Goal: Book appointment/travel/reservation

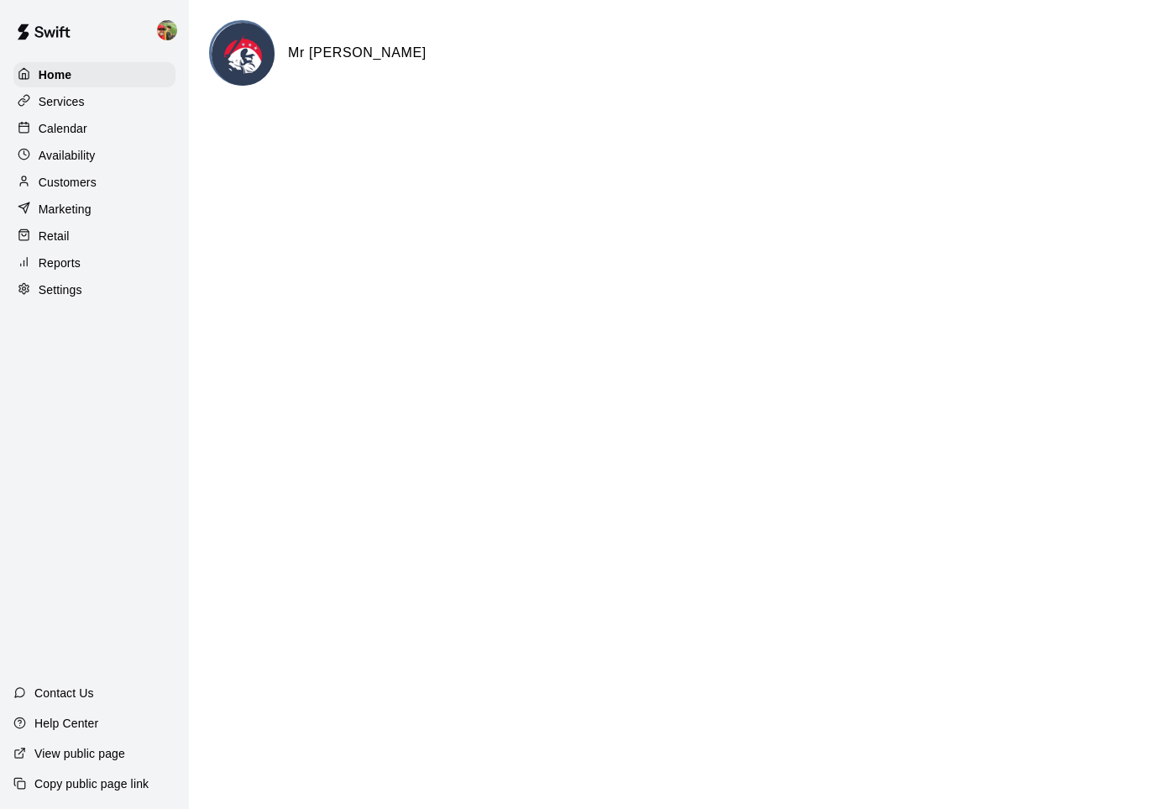
click at [97, 117] on div "Calendar" at bounding box center [94, 128] width 162 height 25
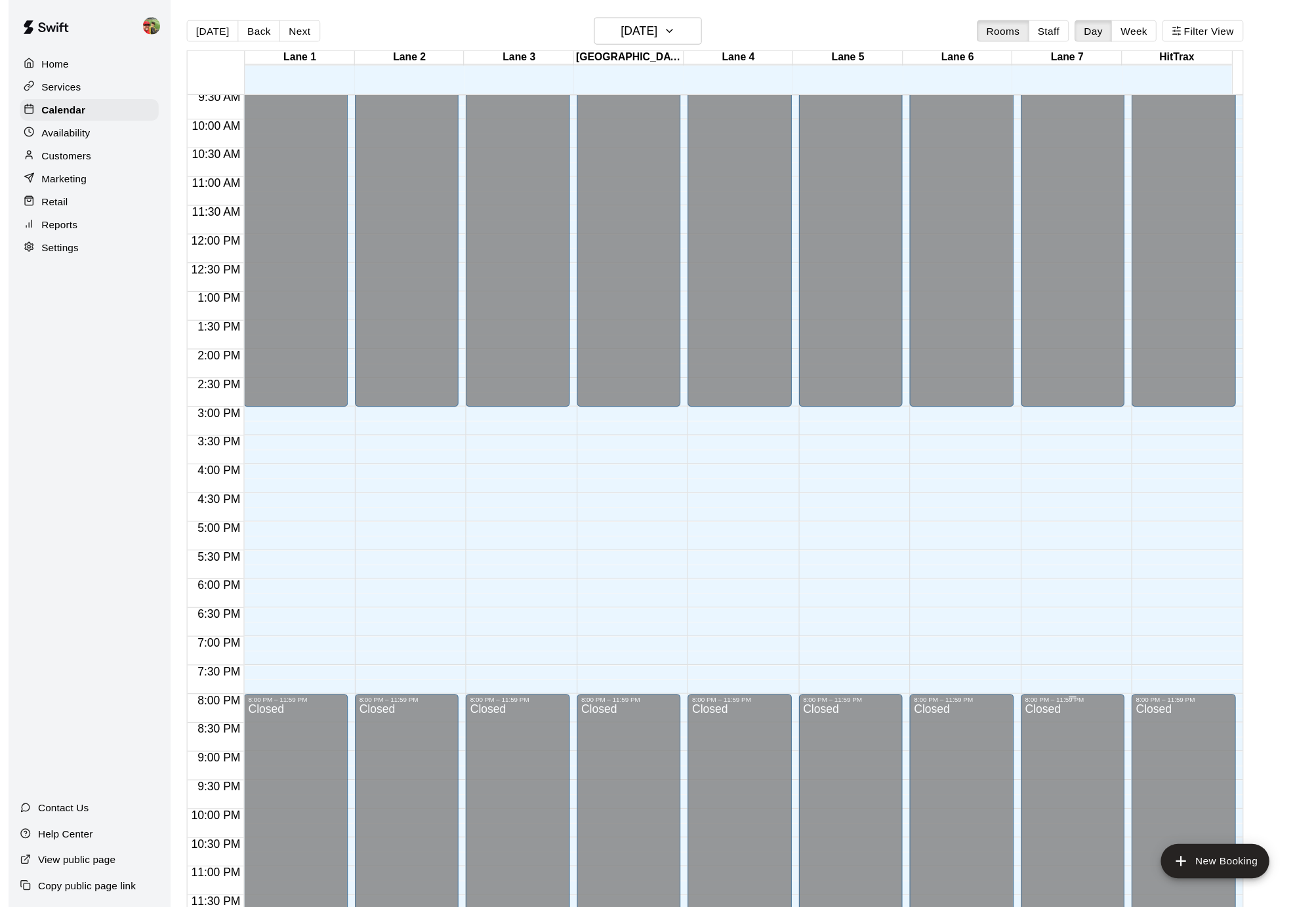
scroll to position [387, 0]
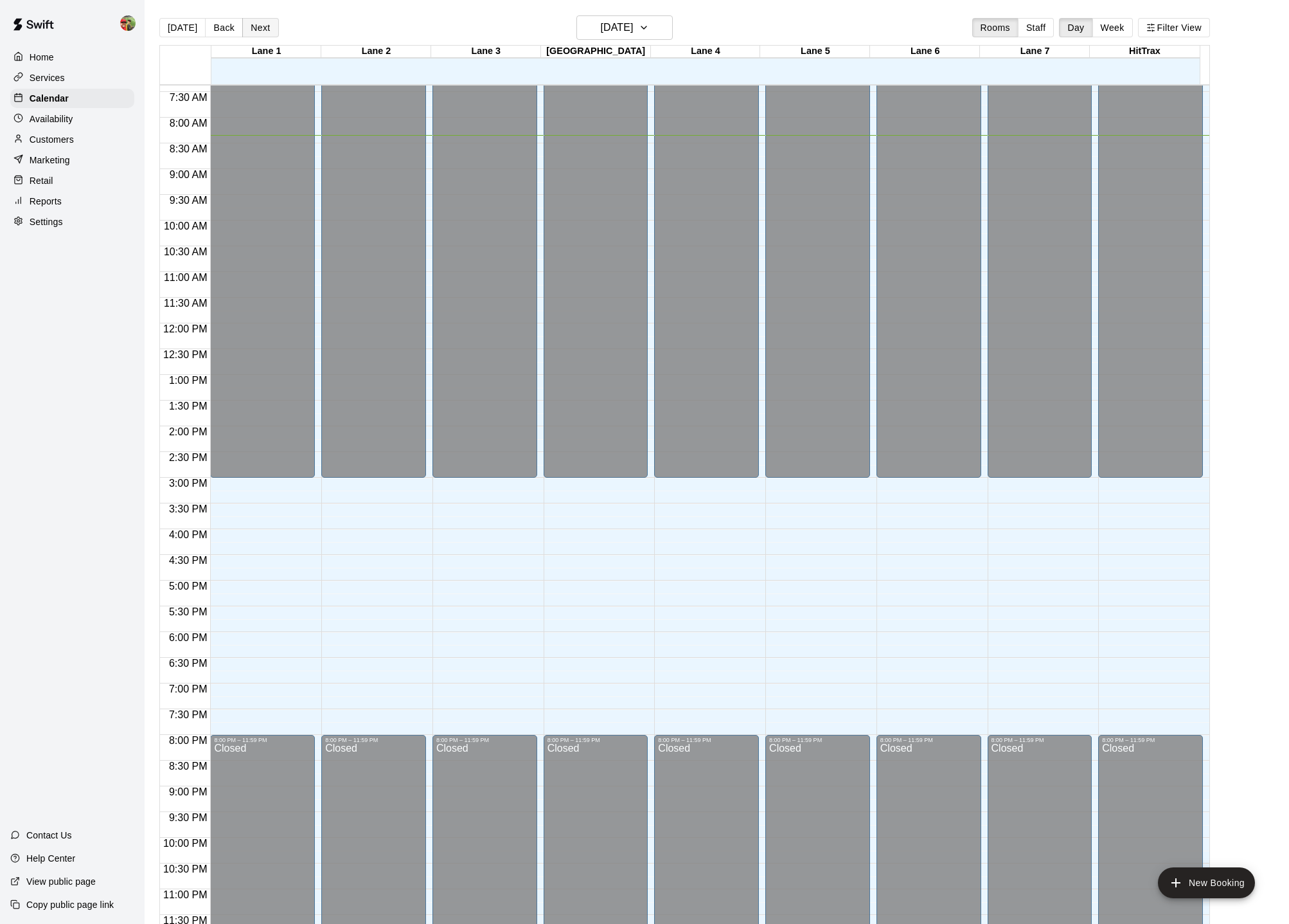
click at [260, 33] on button "Next" at bounding box center [260, 28] width 36 height 19
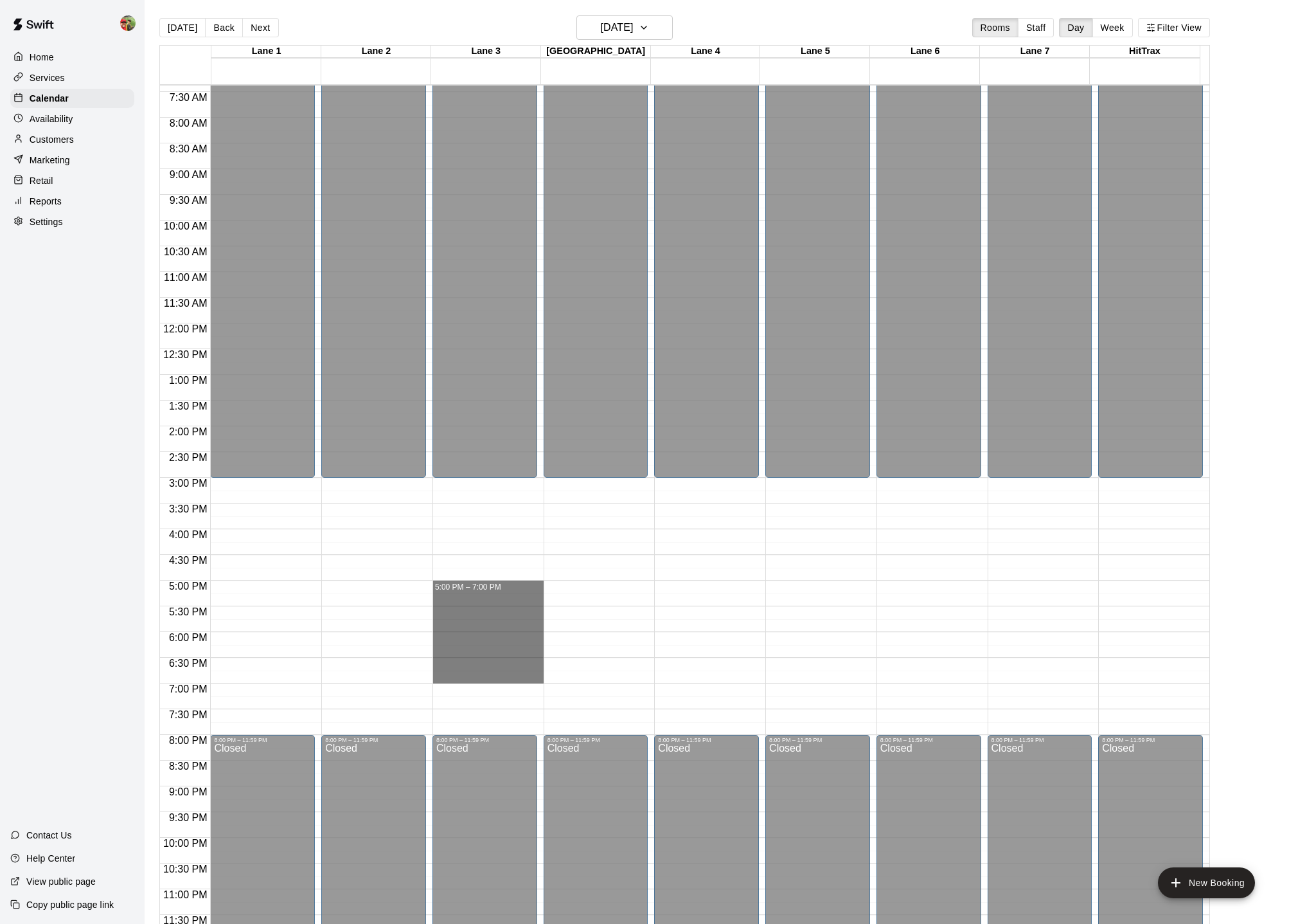
drag, startPoint x: 472, startPoint y: 583, endPoint x: 478, endPoint y: 678, distance: 95.2
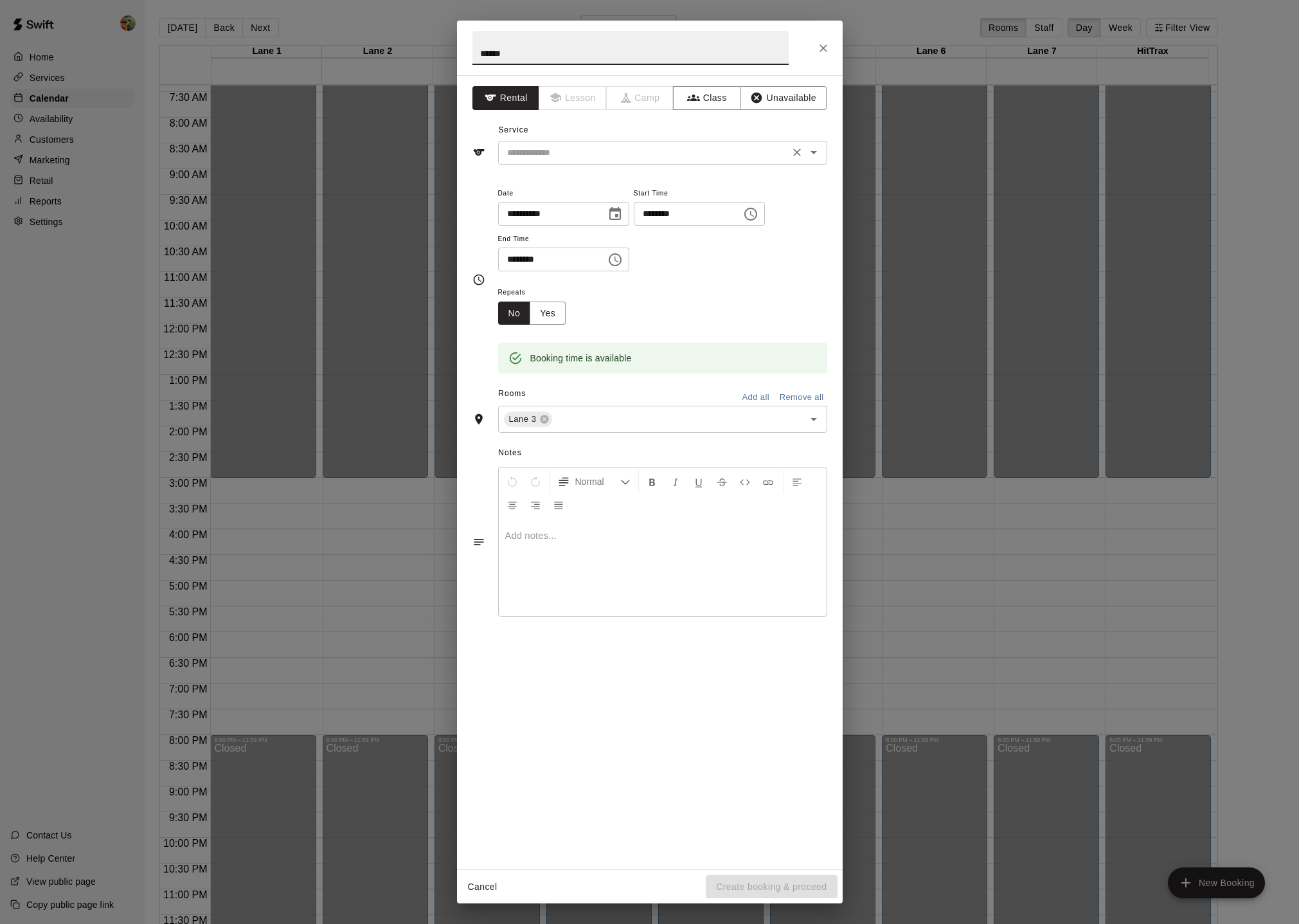
type input "******"
click at [741, 154] on input "text" at bounding box center [644, 152] width 283 height 16
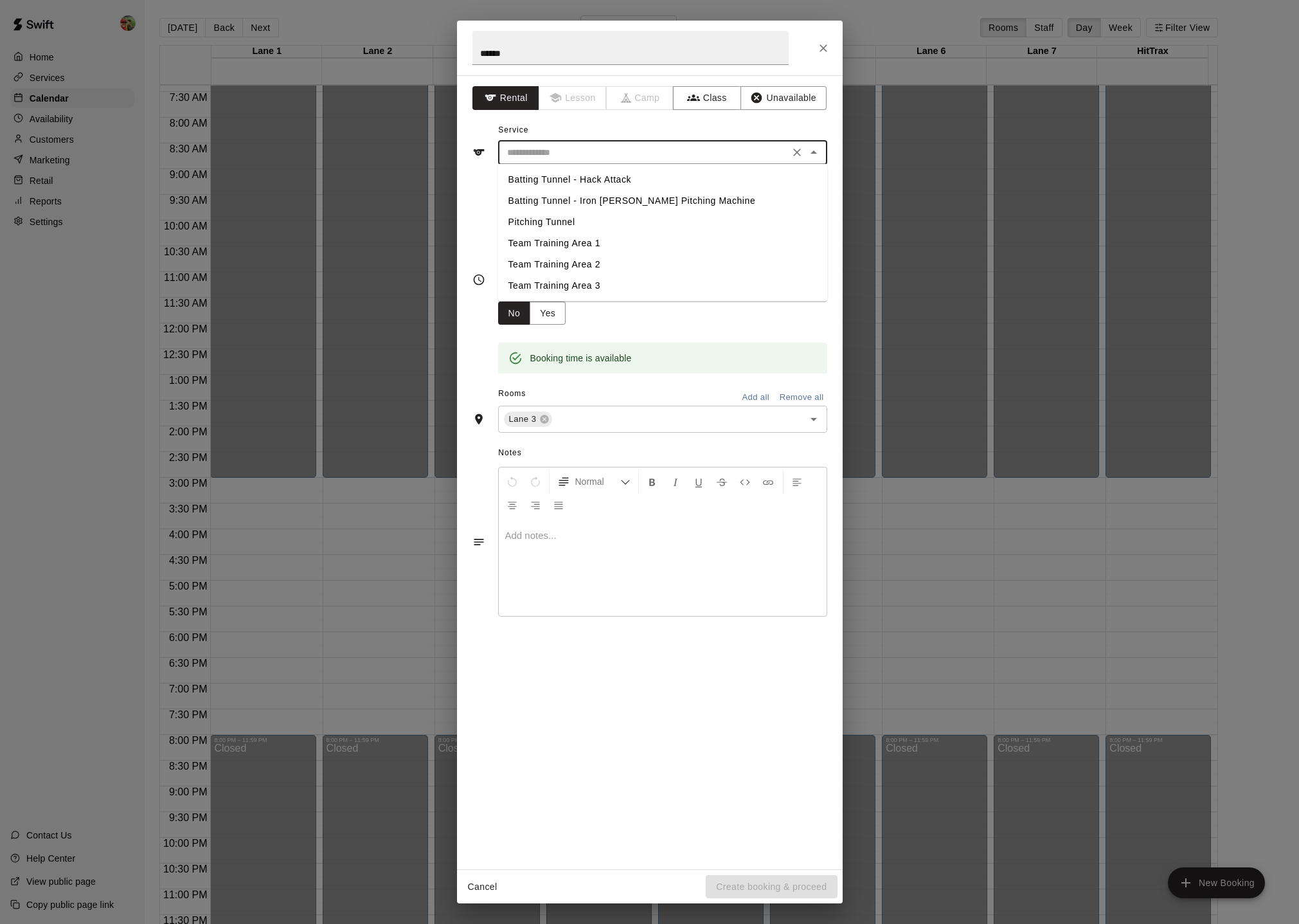
click at [563, 220] on li "Pitching Tunnel" at bounding box center [663, 222] width 329 height 21
type input "**********"
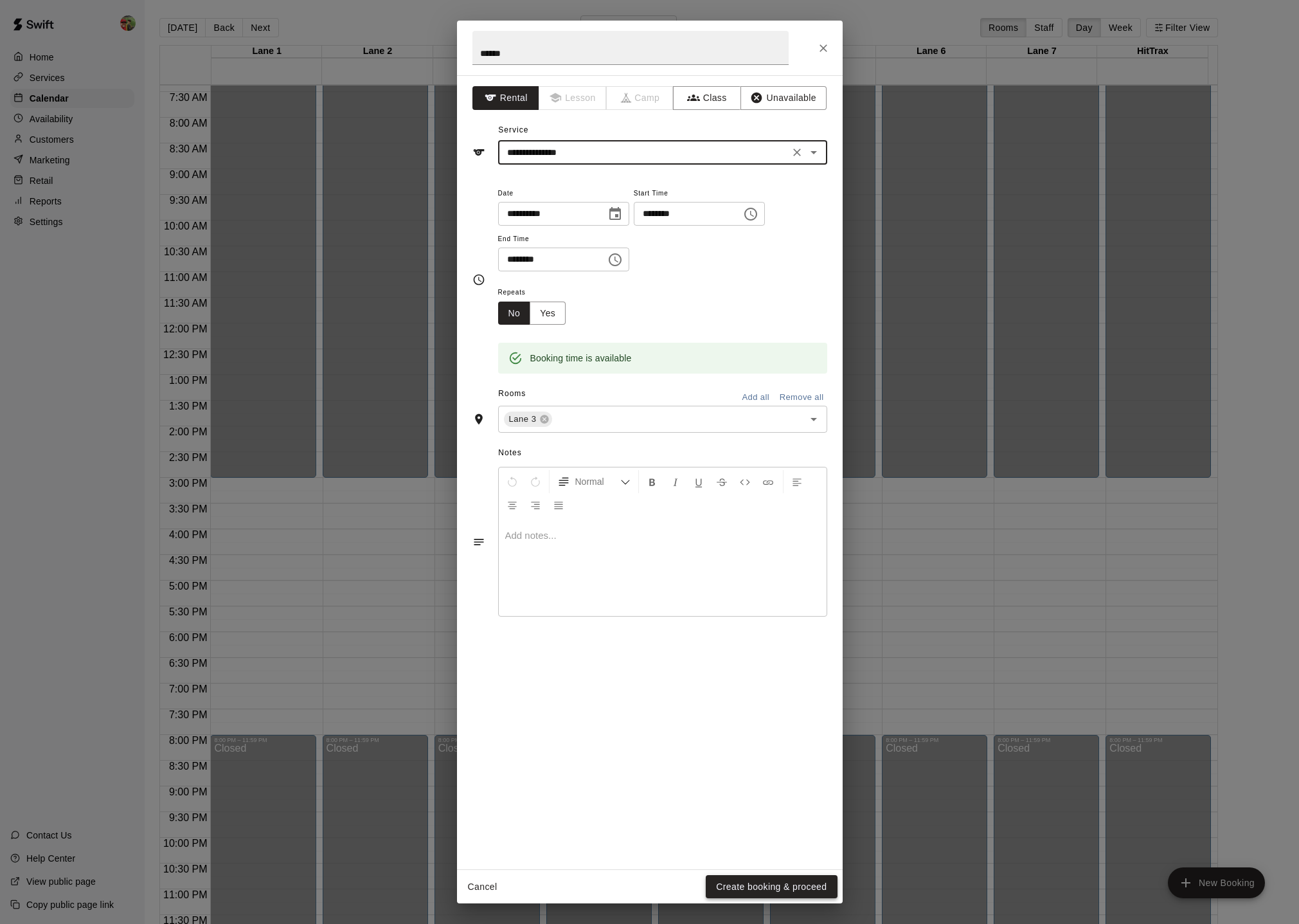
click at [781, 619] on button "Create booking & proceed" at bounding box center [771, 886] width 131 height 24
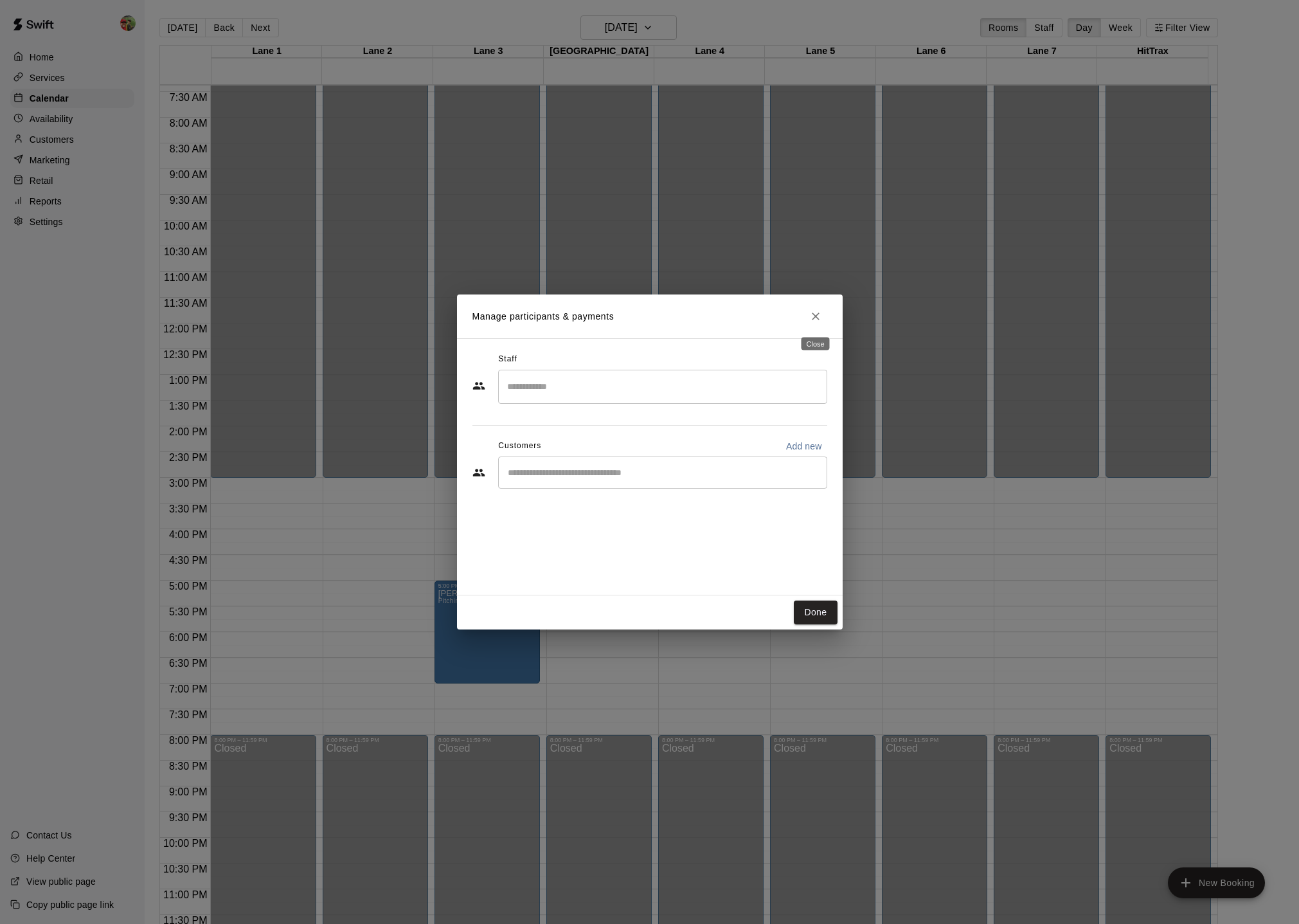
click at [818, 317] on icon "Close" at bounding box center [815, 316] width 13 height 13
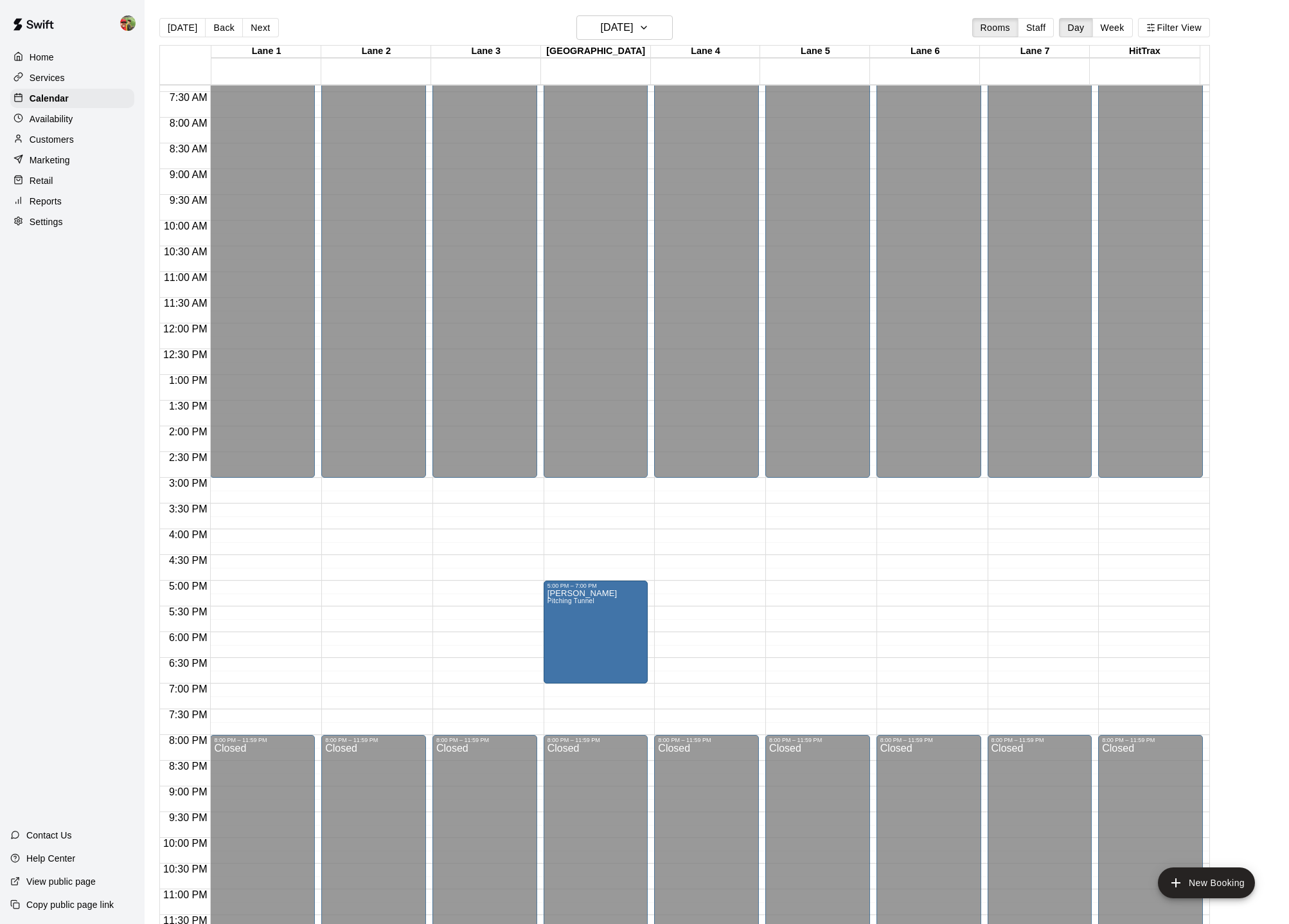
drag, startPoint x: 496, startPoint y: 596, endPoint x: 582, endPoint y: 599, distance: 86.1
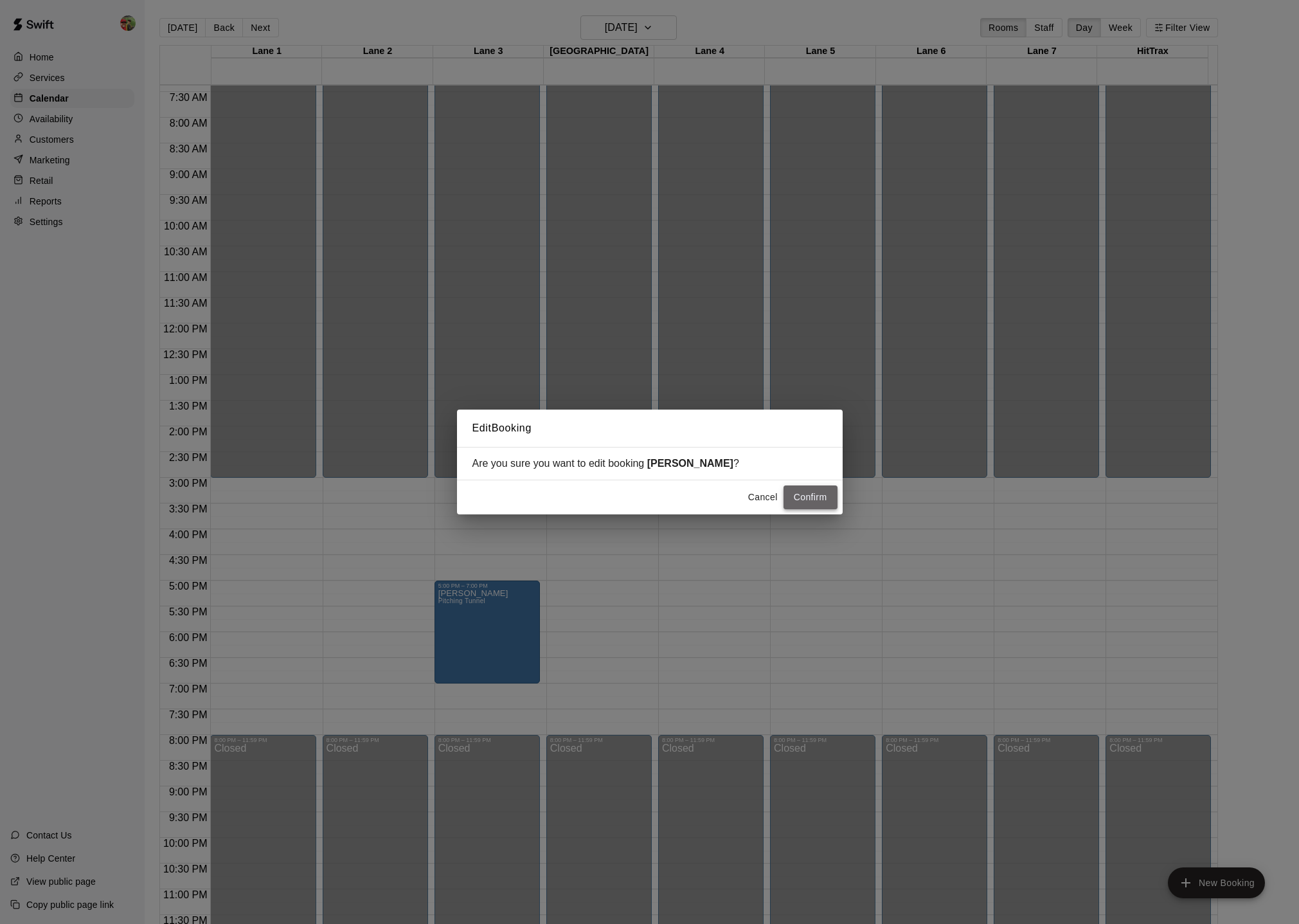
click at [800, 497] on button "Confirm" at bounding box center [811, 497] width 54 height 24
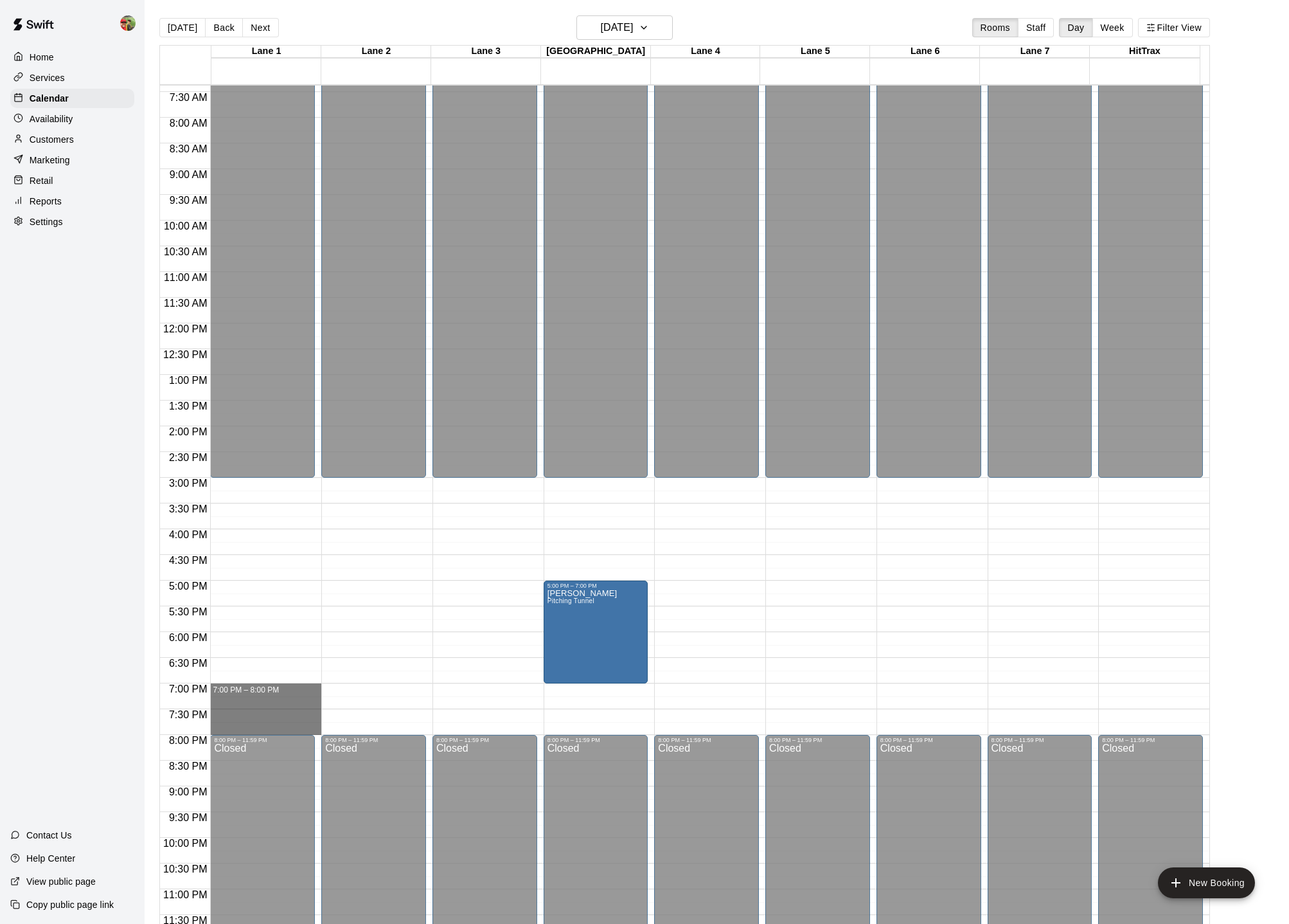
drag, startPoint x: 228, startPoint y: 687, endPoint x: 227, endPoint y: 729, distance: 42.0
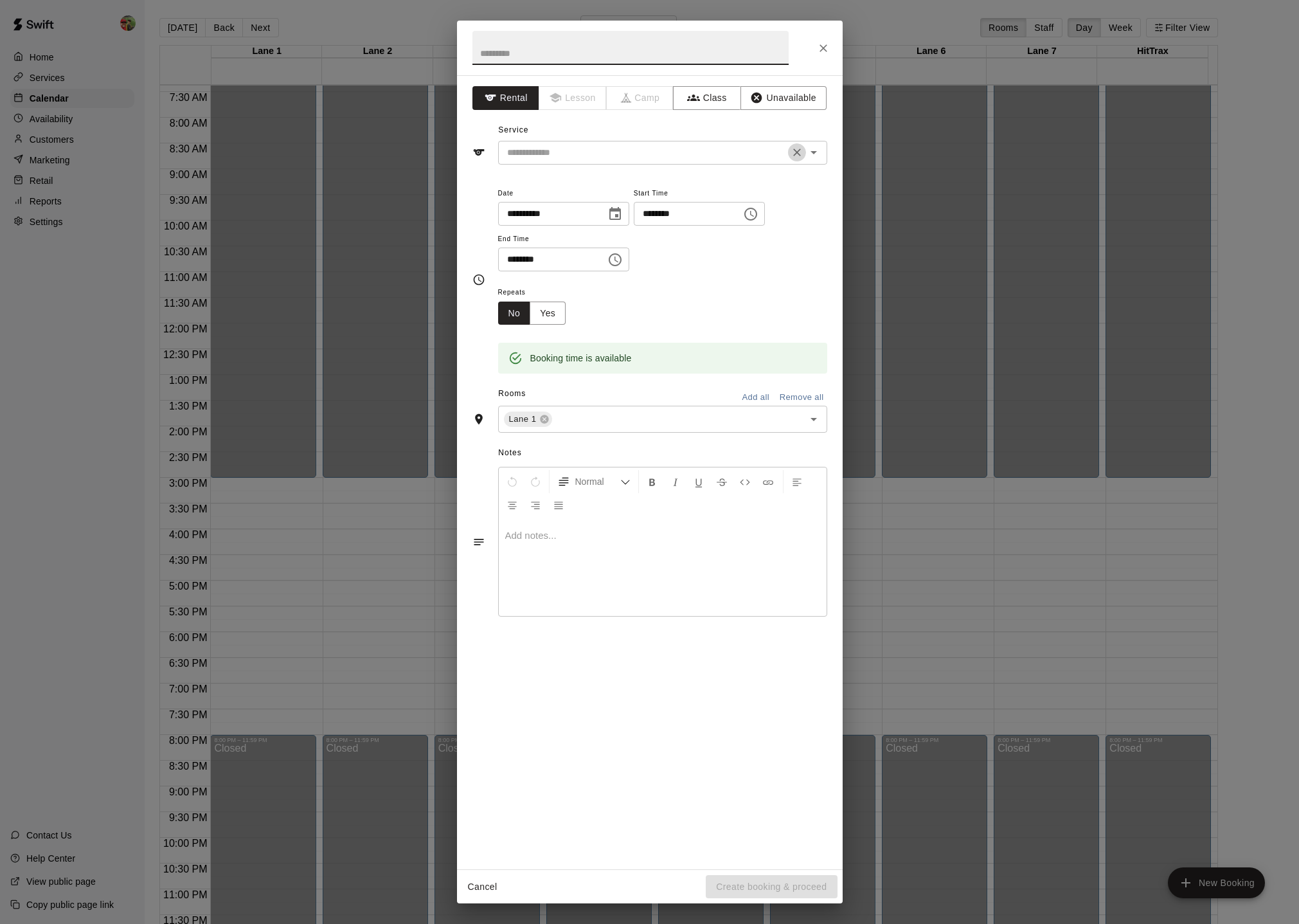
click at [795, 146] on icon "Clear" at bounding box center [797, 152] width 13 height 13
click at [808, 97] on button "Unavailable" at bounding box center [783, 98] width 86 height 24
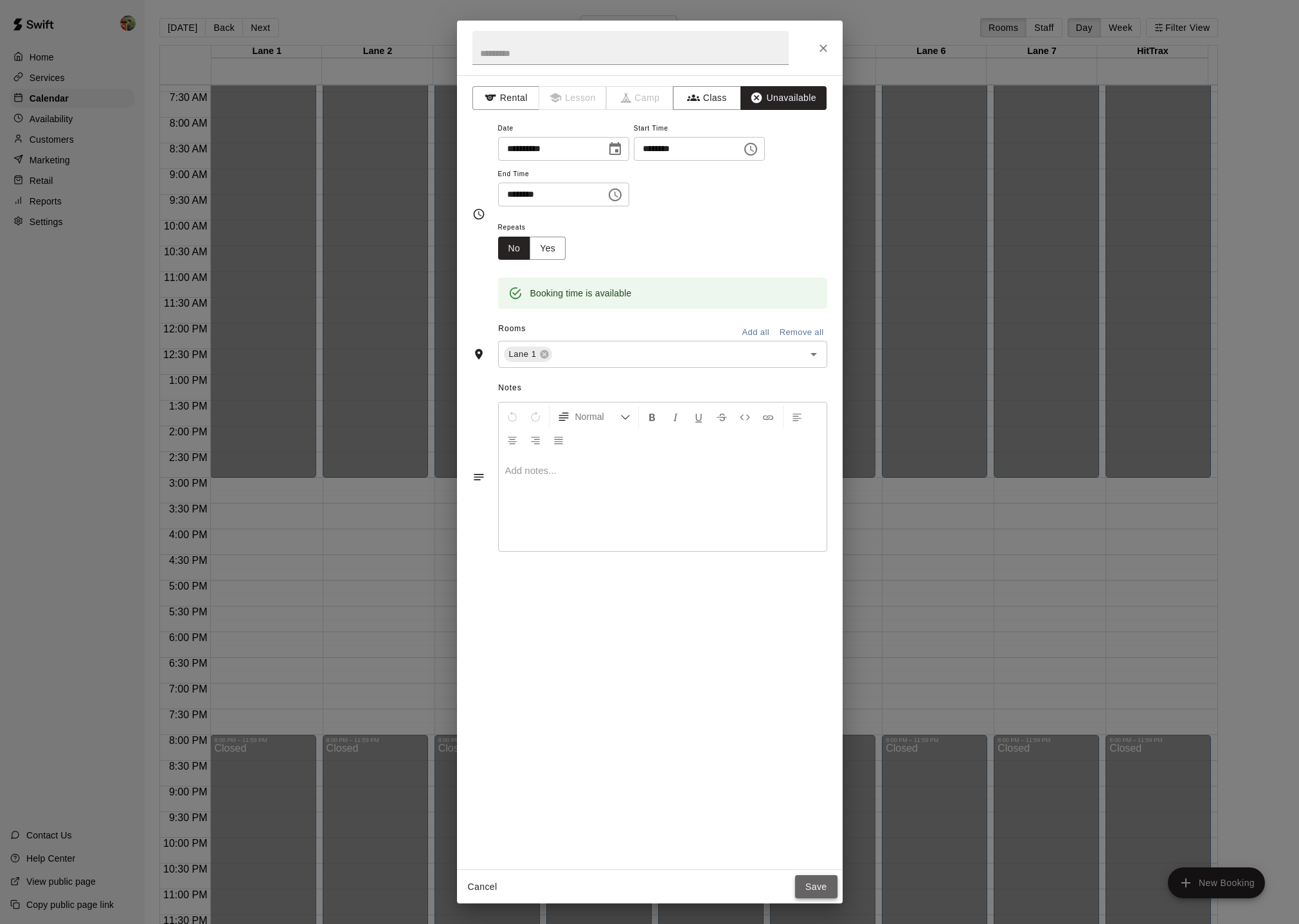
click at [828, 619] on button "Save" at bounding box center [816, 886] width 42 height 24
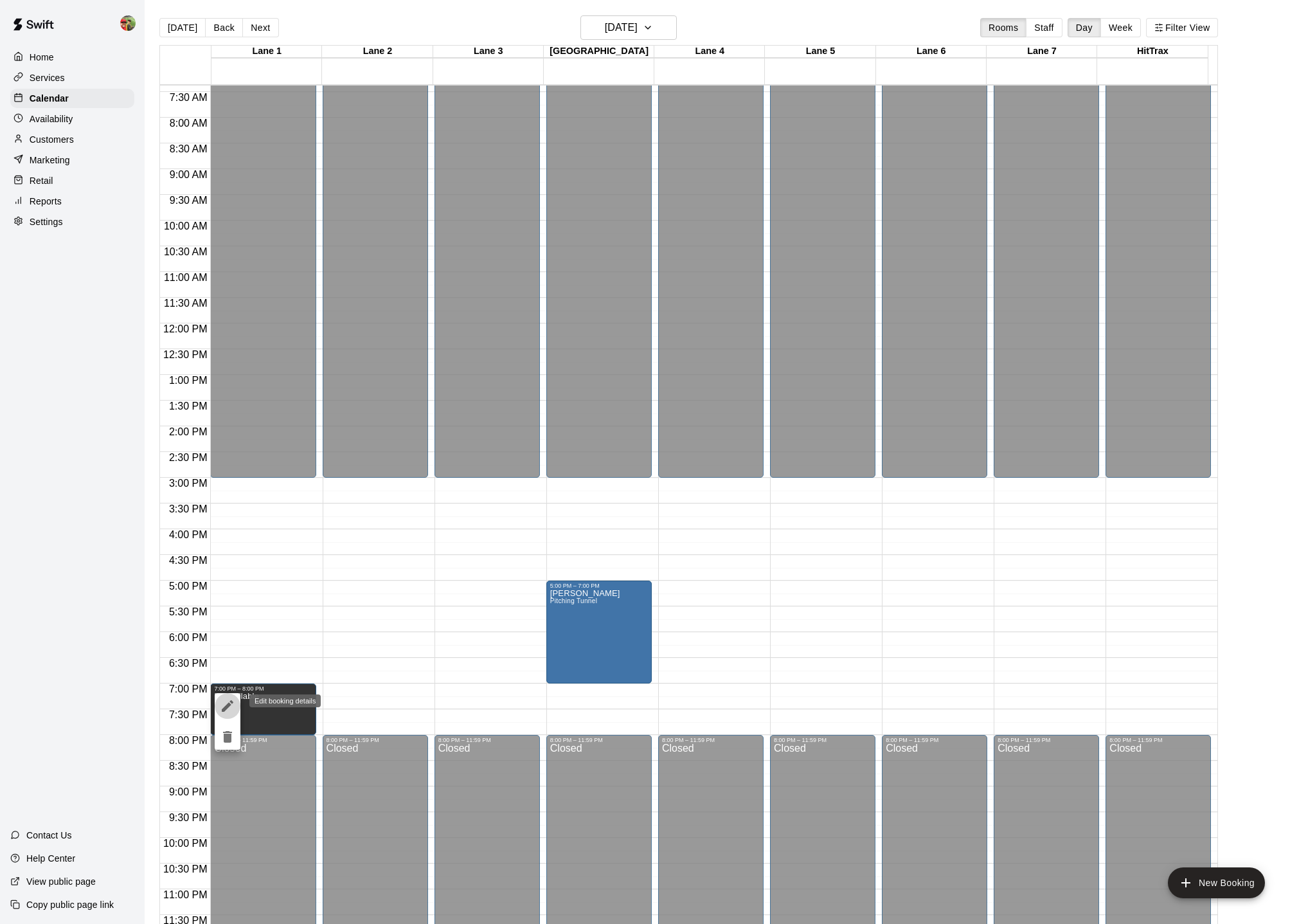
click at [227, 619] on icon "edit" at bounding box center [227, 705] width 11 height 11
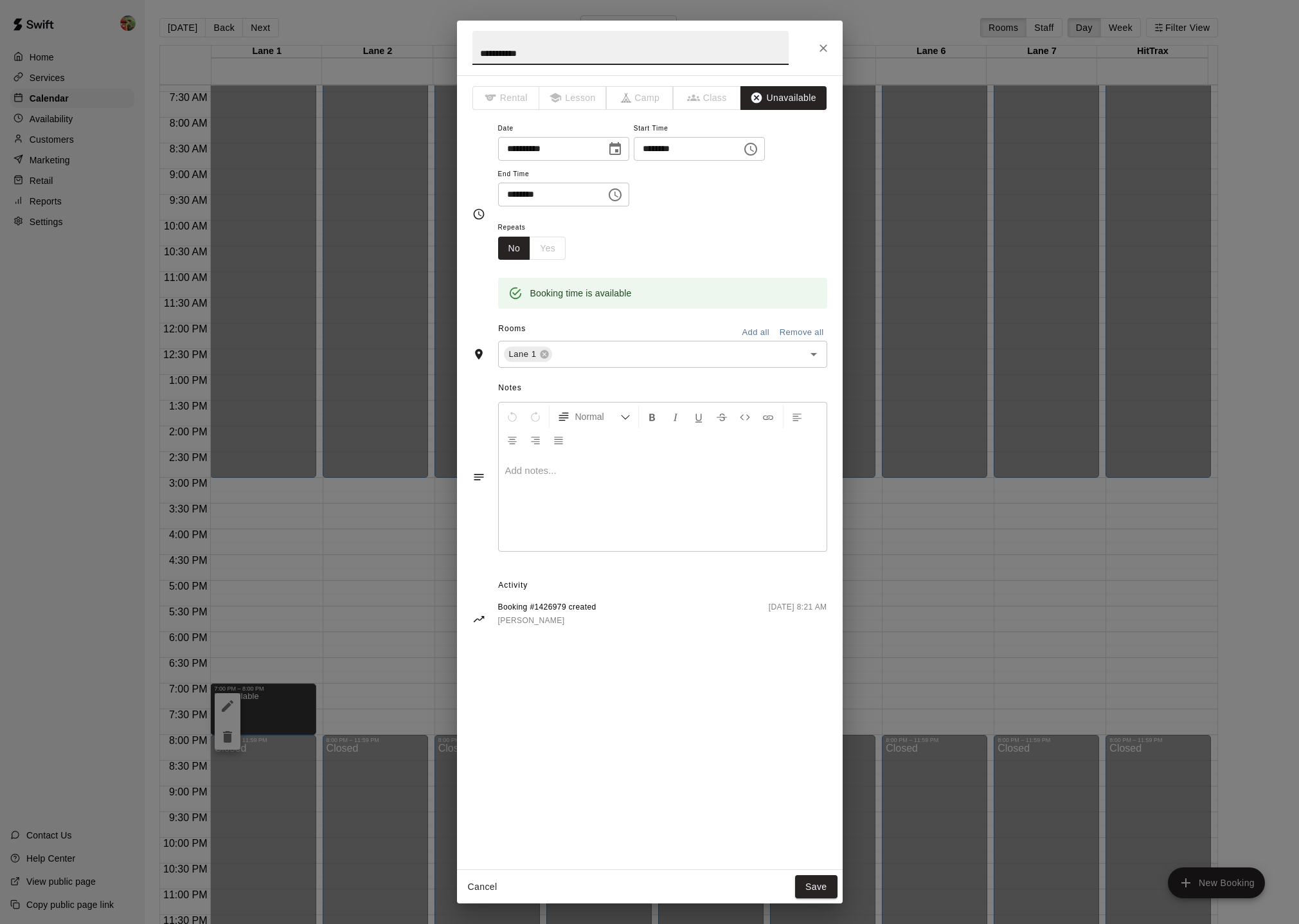
click at [762, 327] on button "Add all" at bounding box center [756, 333] width 41 height 20
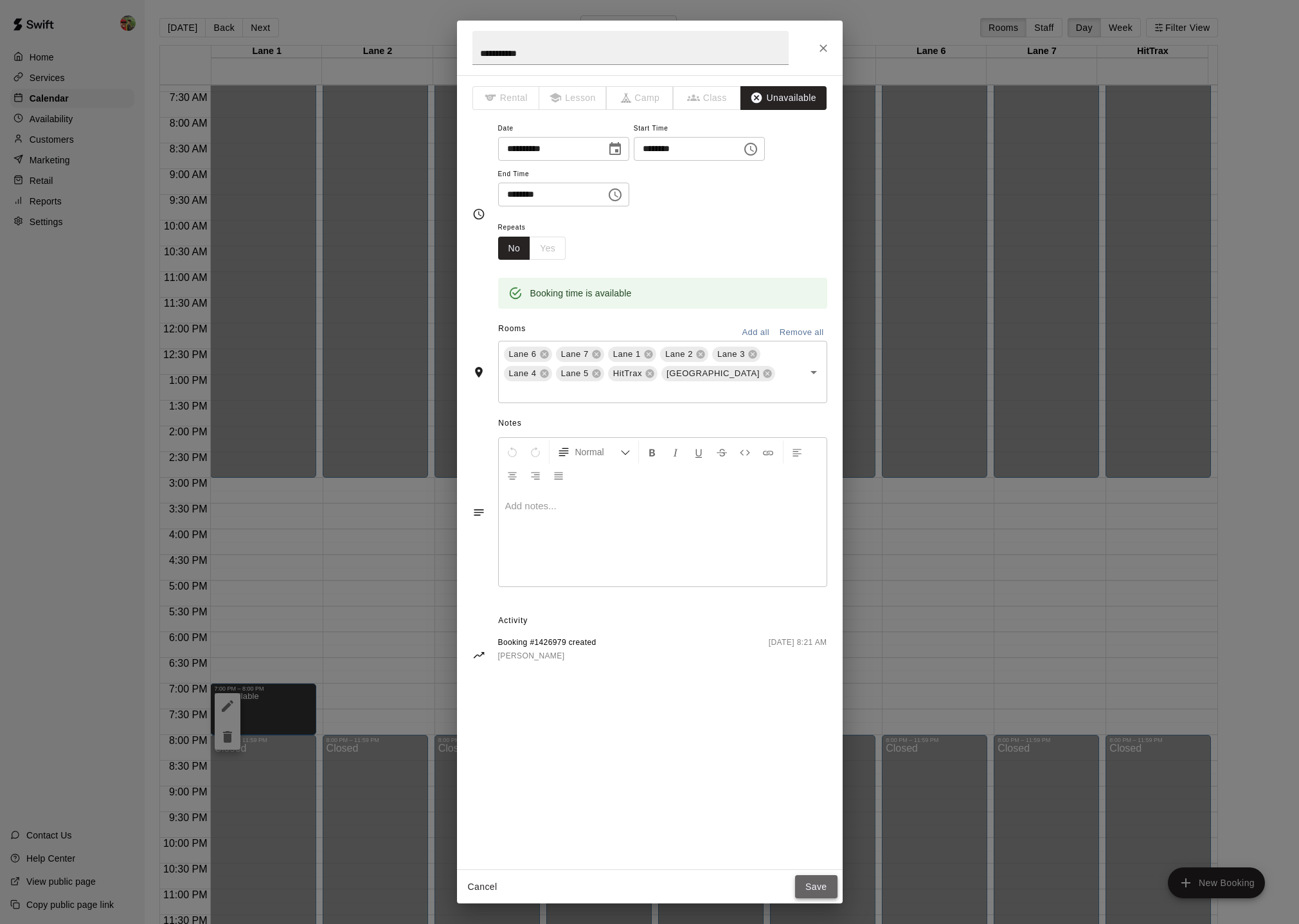
click at [828, 619] on button "Save" at bounding box center [816, 886] width 42 height 24
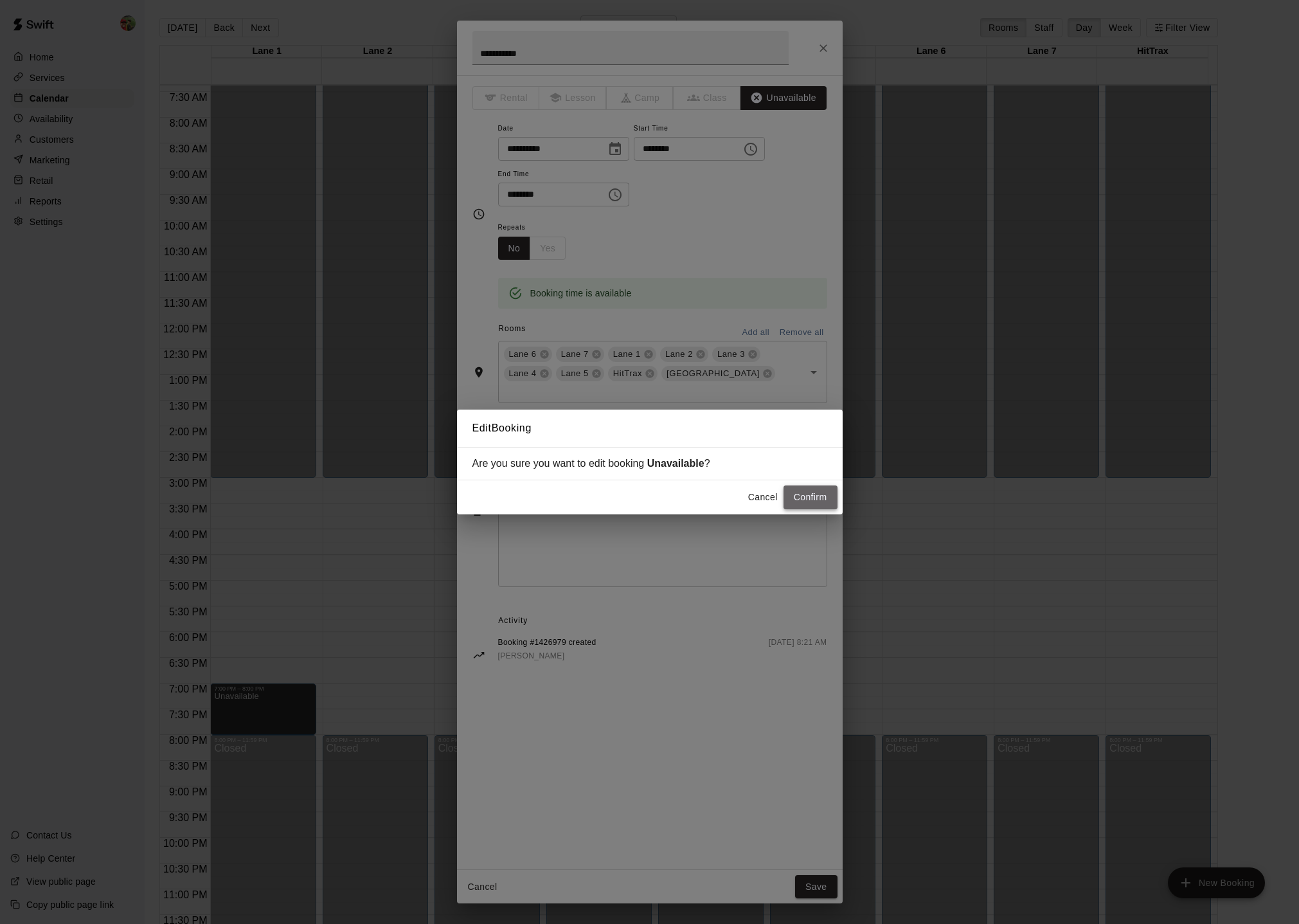
click at [821, 495] on button "Confirm" at bounding box center [811, 497] width 54 height 24
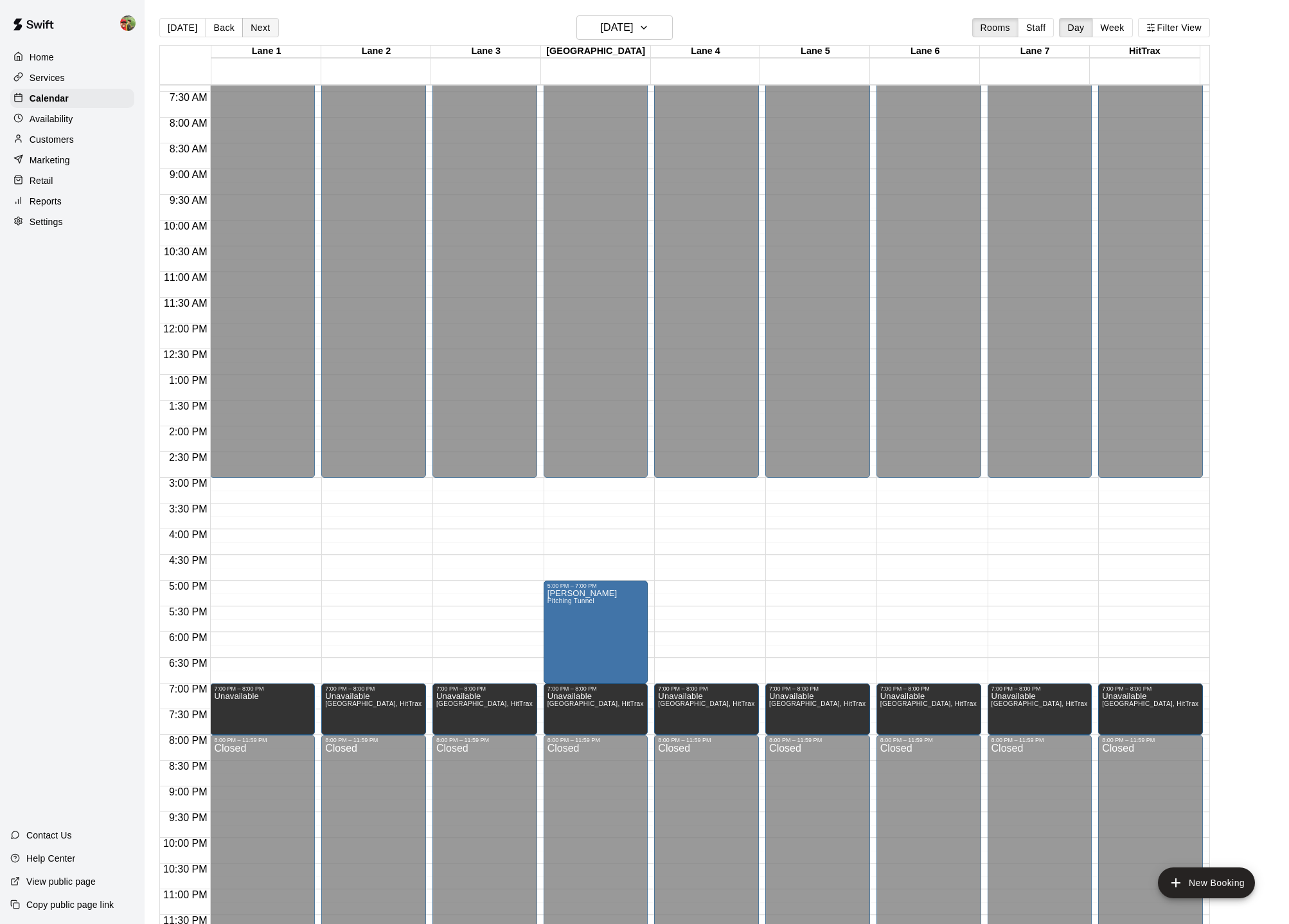
click at [259, 25] on button "Next" at bounding box center [260, 28] width 36 height 19
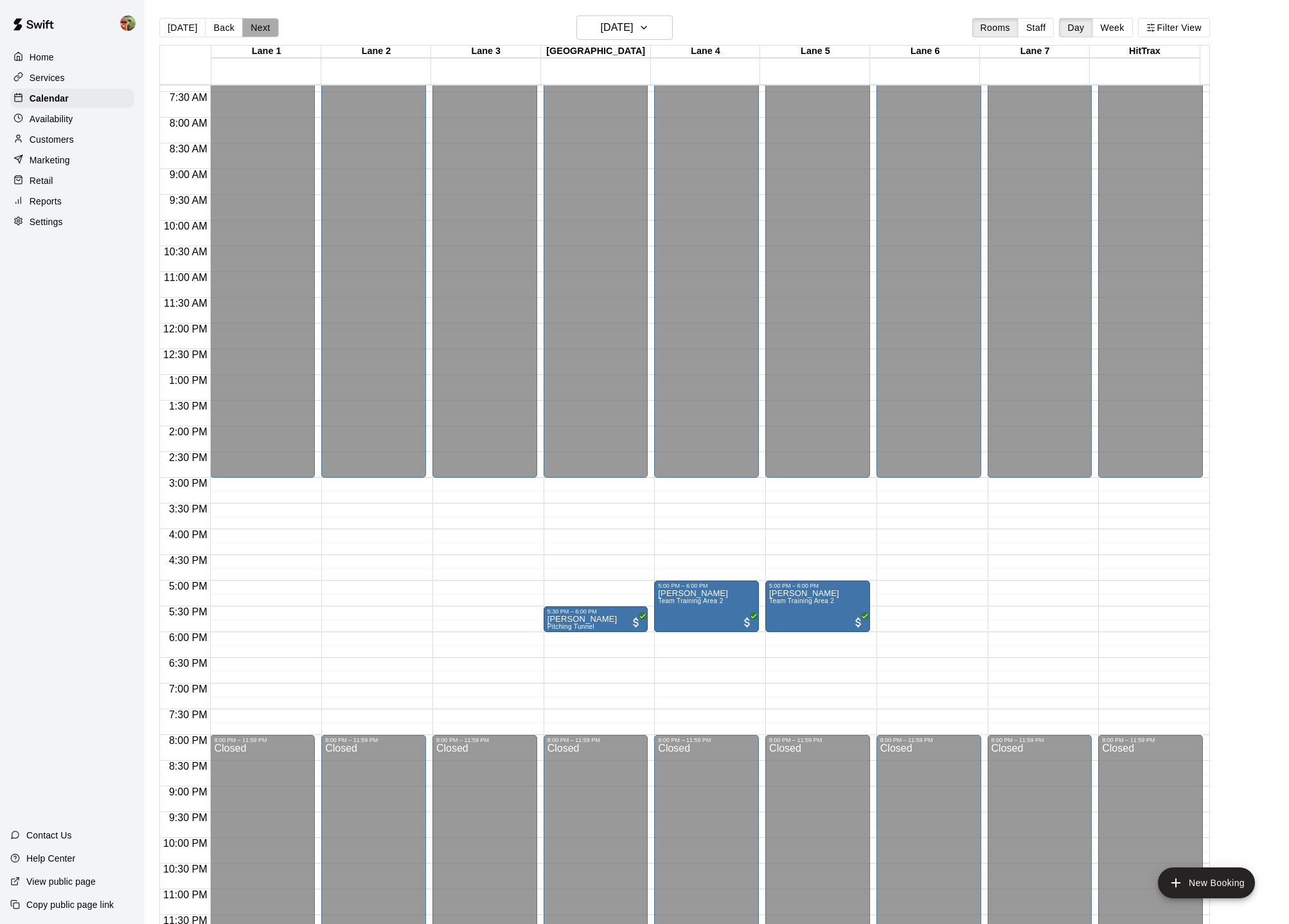
click at [259, 25] on button "Next" at bounding box center [260, 28] width 36 height 19
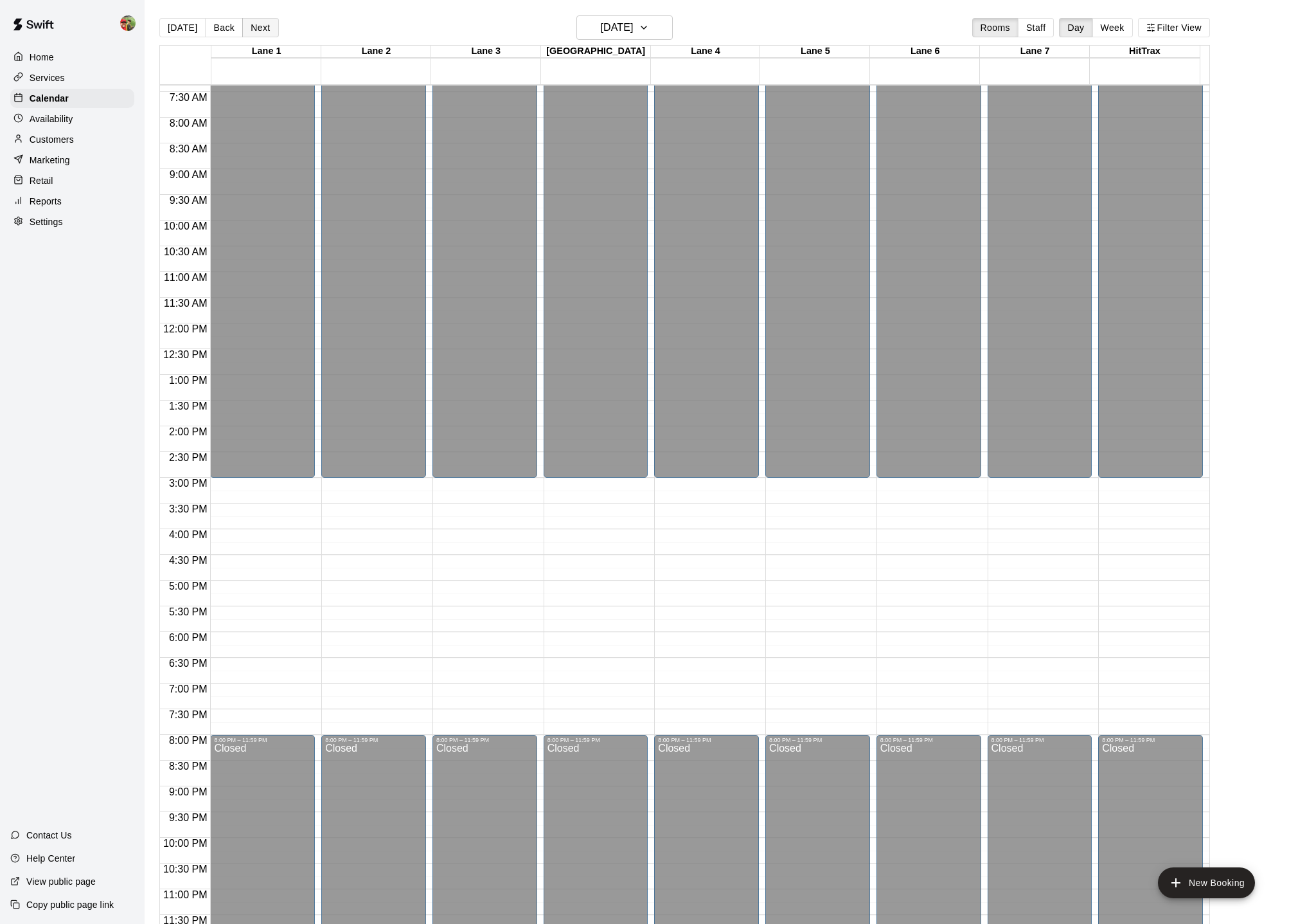
click at [259, 25] on button "Next" at bounding box center [260, 28] width 36 height 19
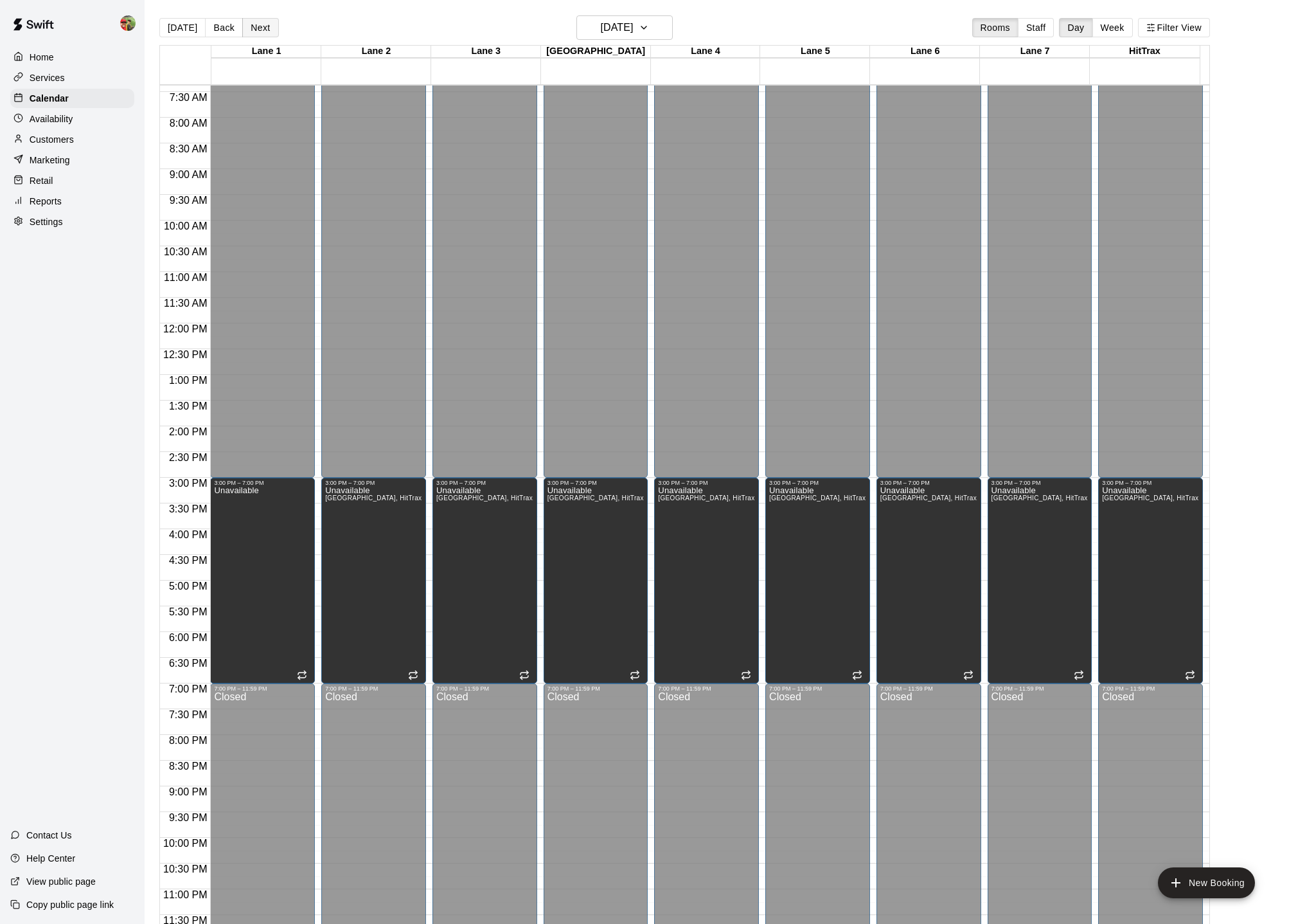
click at [259, 25] on button "Next" at bounding box center [260, 28] width 36 height 19
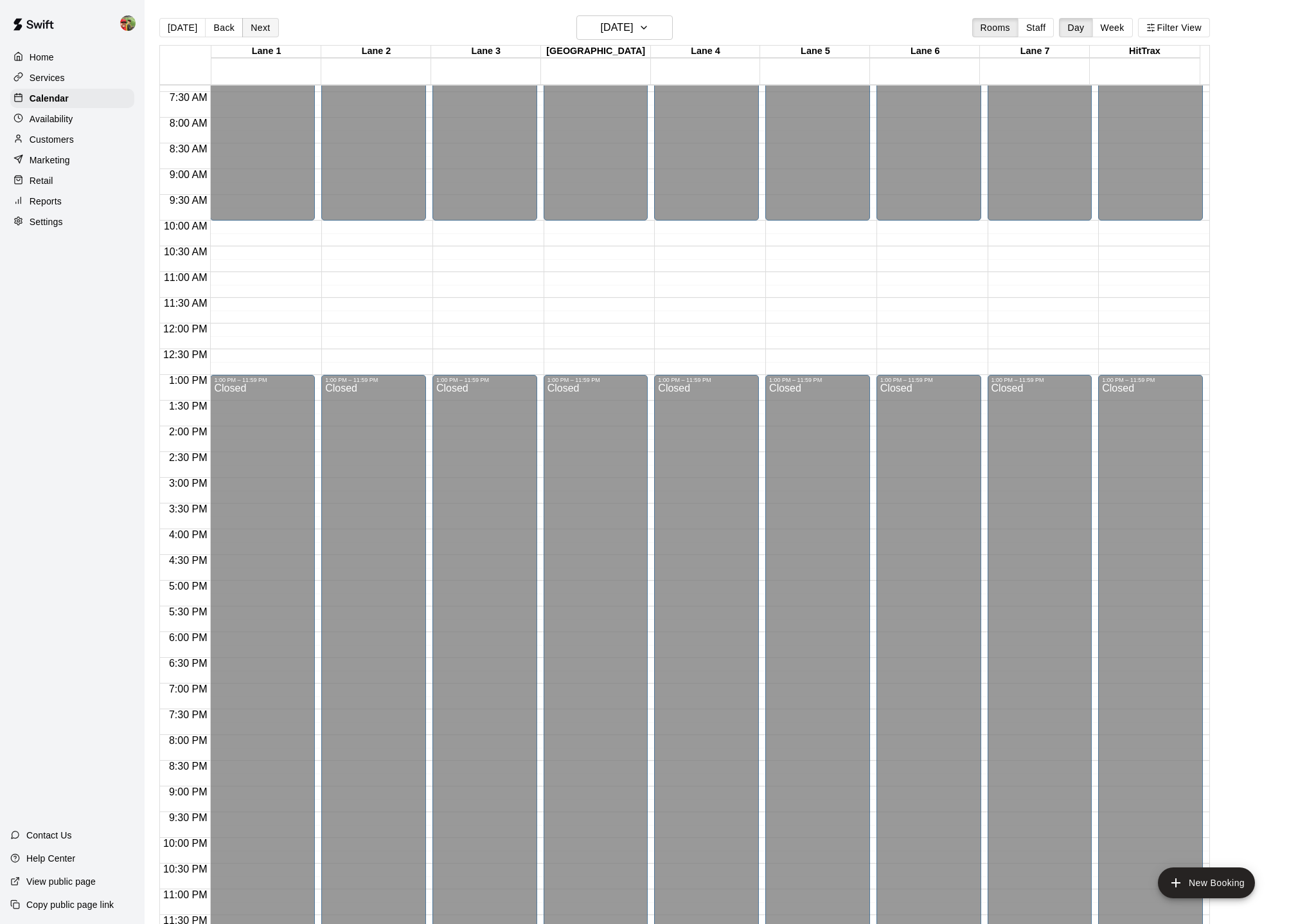
click at [259, 25] on button "Next" at bounding box center [260, 28] width 36 height 19
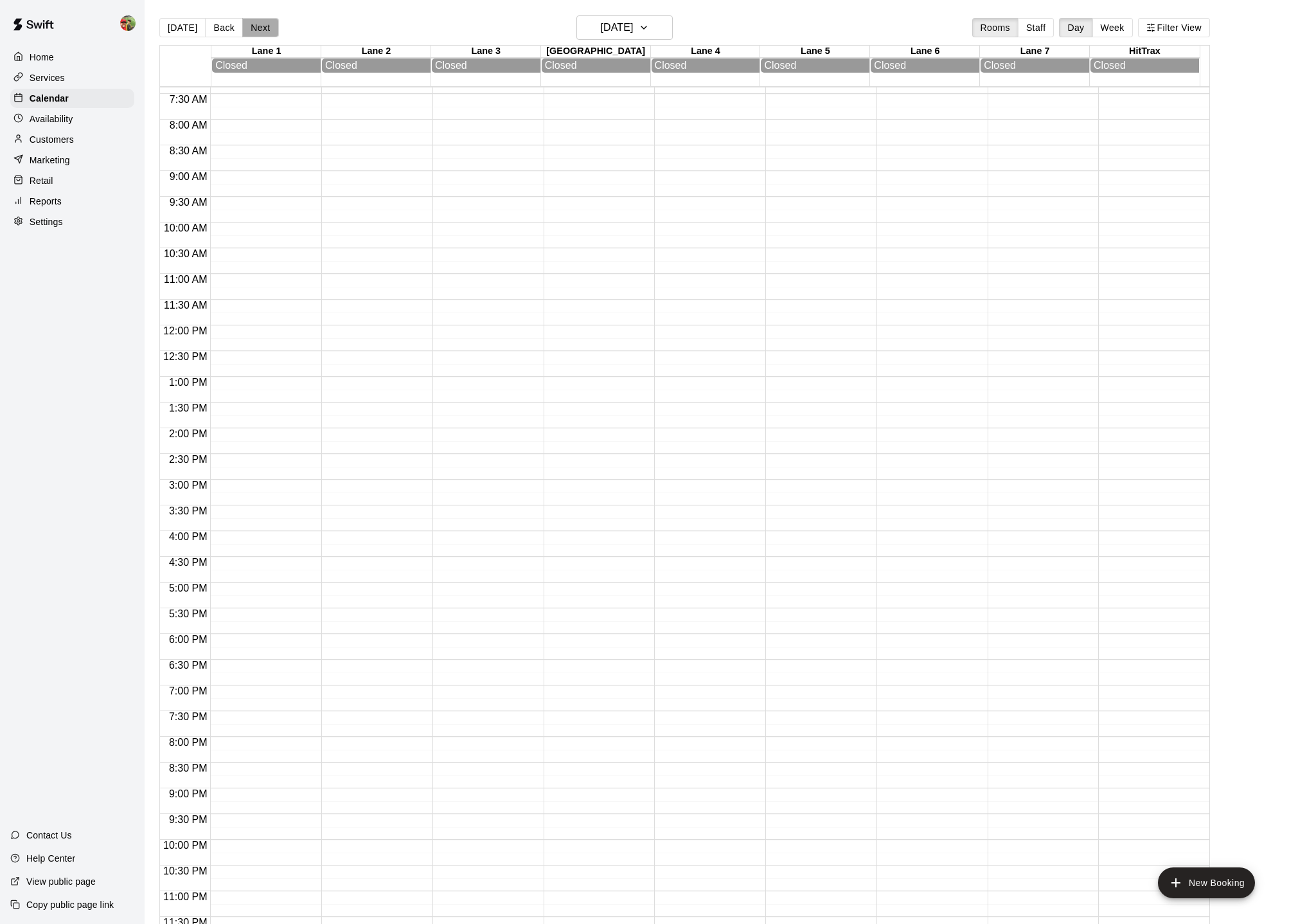
click at [259, 25] on button "Next" at bounding box center [260, 28] width 36 height 19
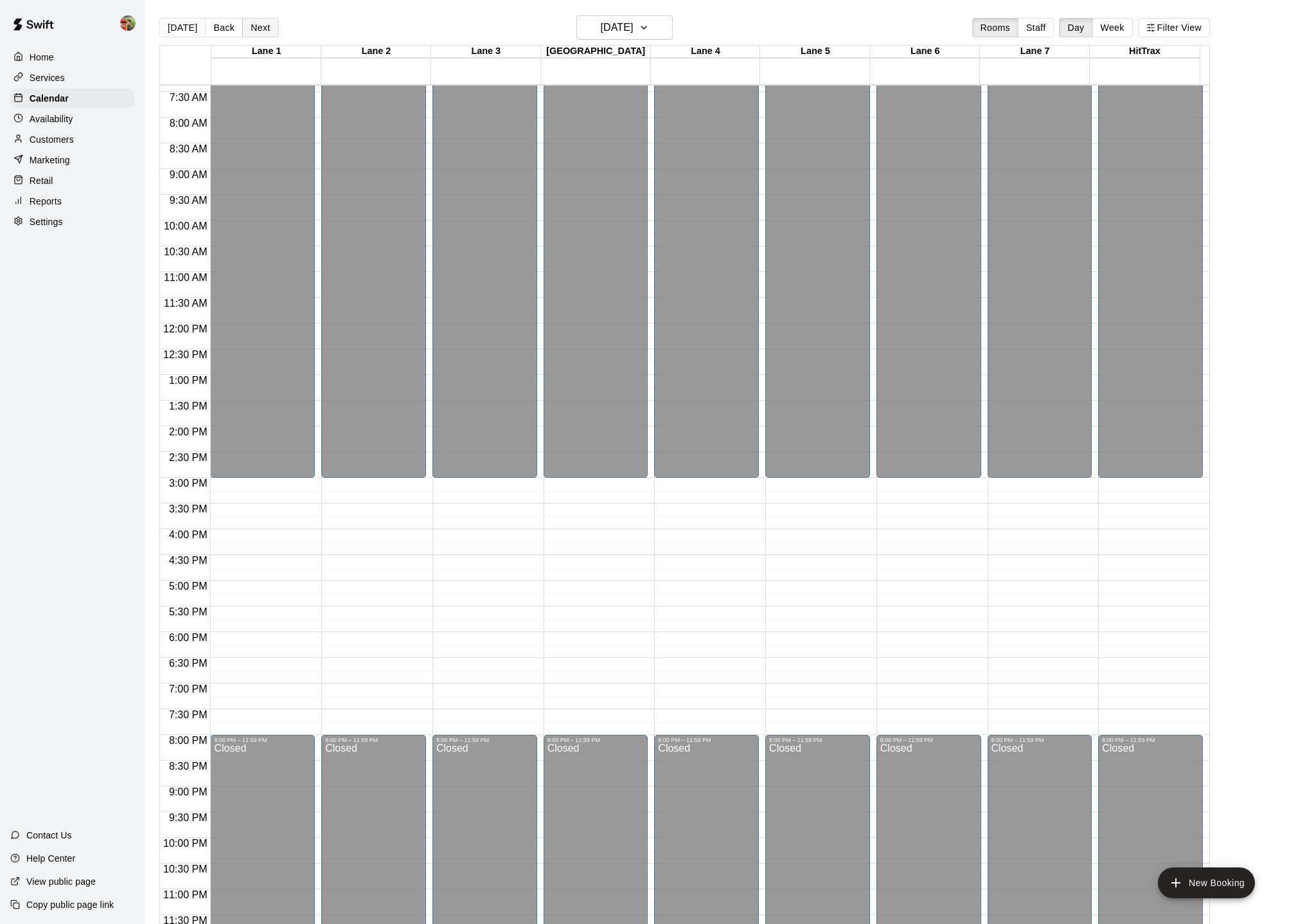
click at [259, 25] on button "Next" at bounding box center [260, 28] width 36 height 19
click at [182, 28] on button "[DATE]" at bounding box center [182, 28] width 46 height 19
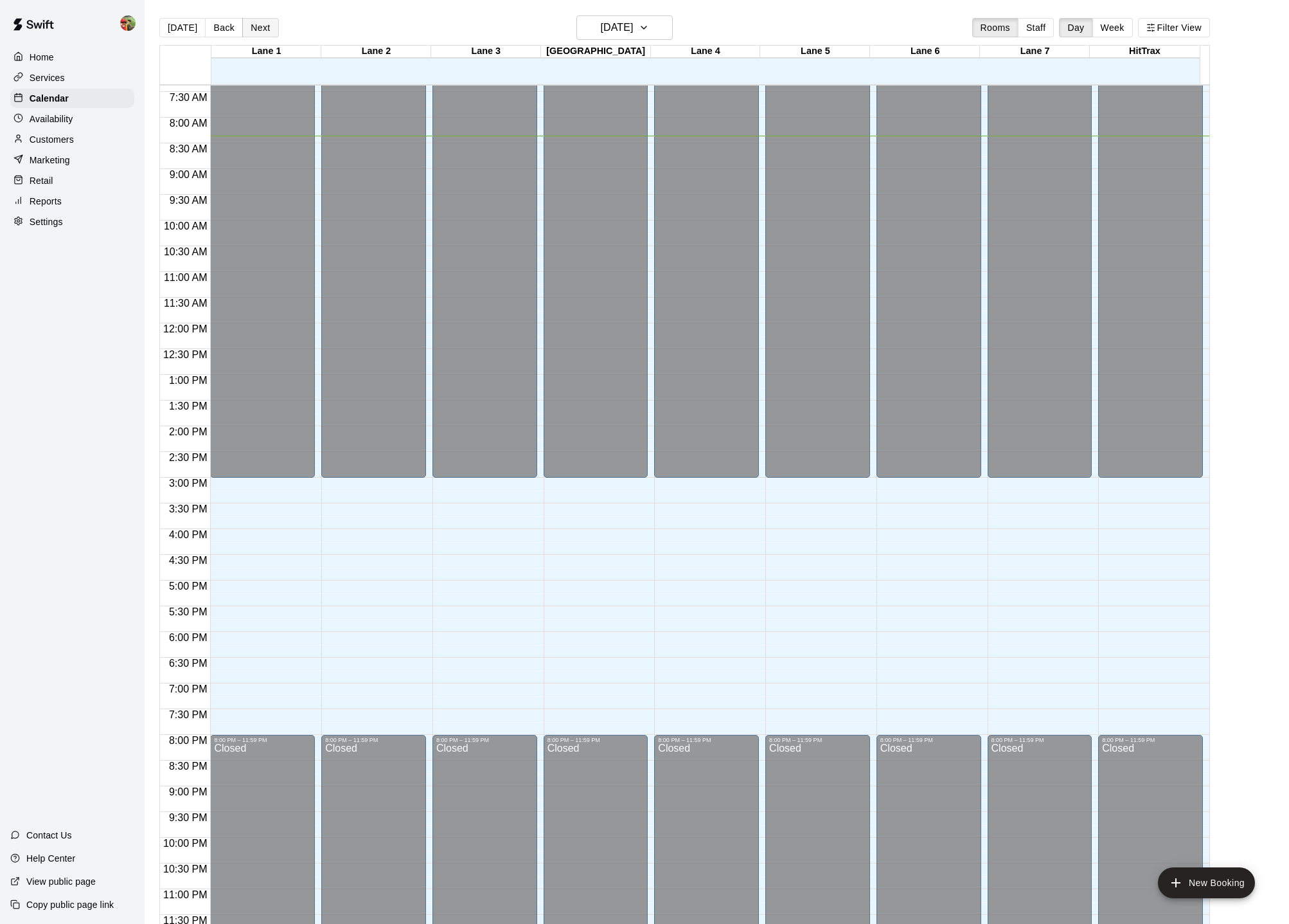
click at [259, 25] on button "Next" at bounding box center [260, 28] width 36 height 19
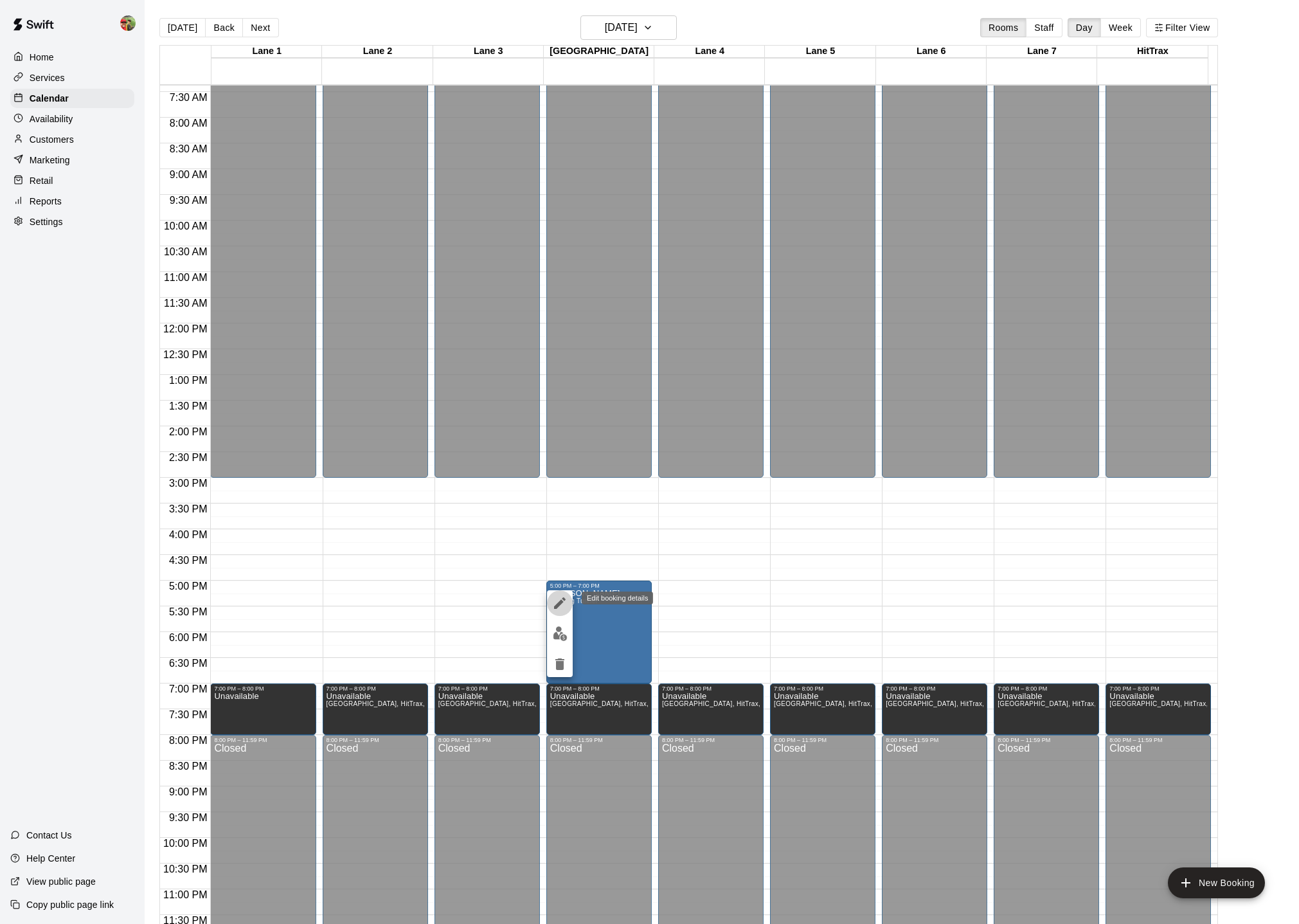
click at [566, 602] on icon "edit" at bounding box center [560, 603] width 15 height 15
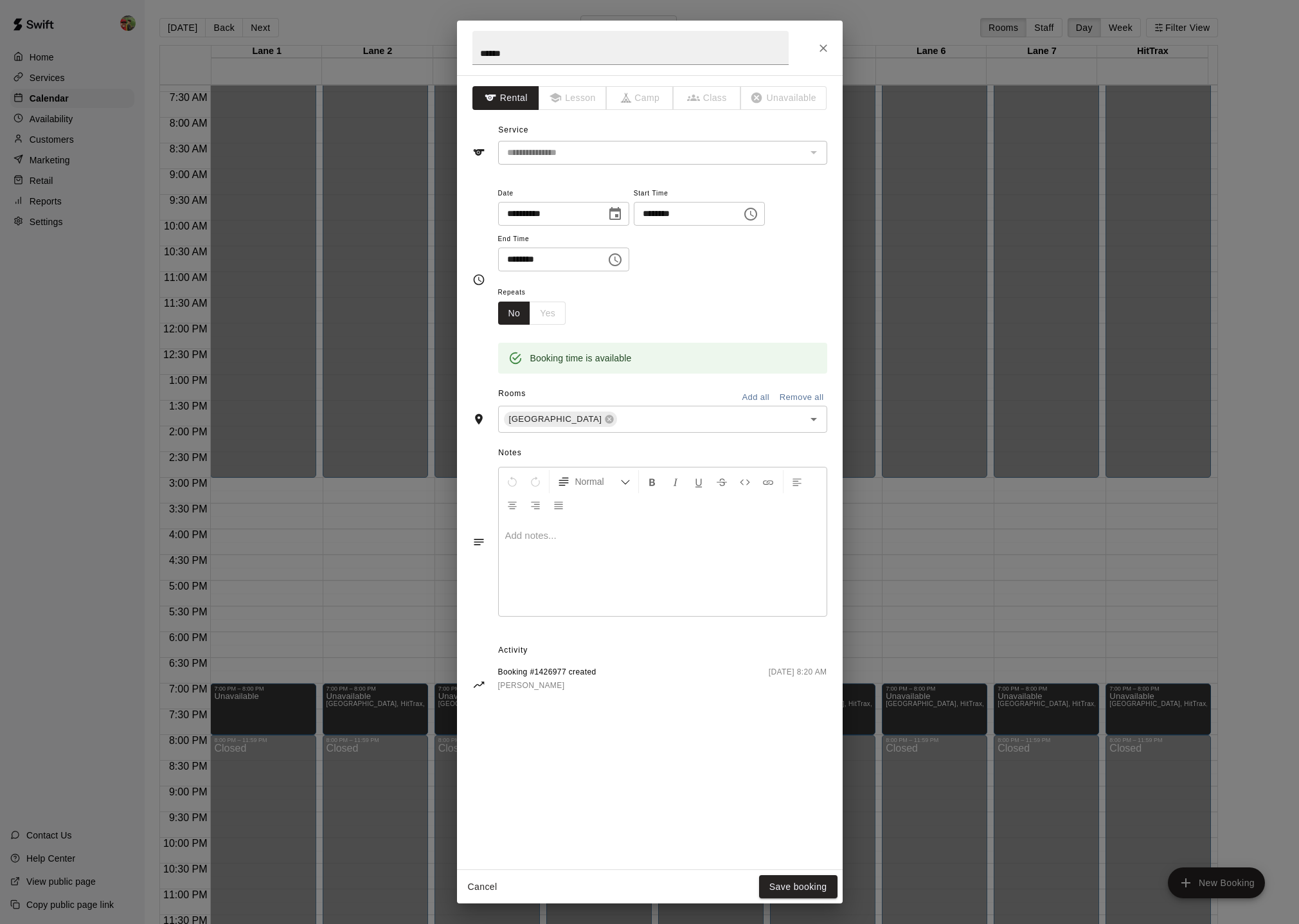
click at [547, 310] on div "No Yes" at bounding box center [532, 313] width 68 height 24
click at [550, 310] on div "No Yes" at bounding box center [532, 313] width 68 height 24
click at [542, 312] on div "No Yes" at bounding box center [532, 313] width 68 height 24
click at [542, 311] on div "No Yes" at bounding box center [532, 313] width 68 height 24
click at [543, 307] on div "No Yes" at bounding box center [532, 313] width 68 height 24
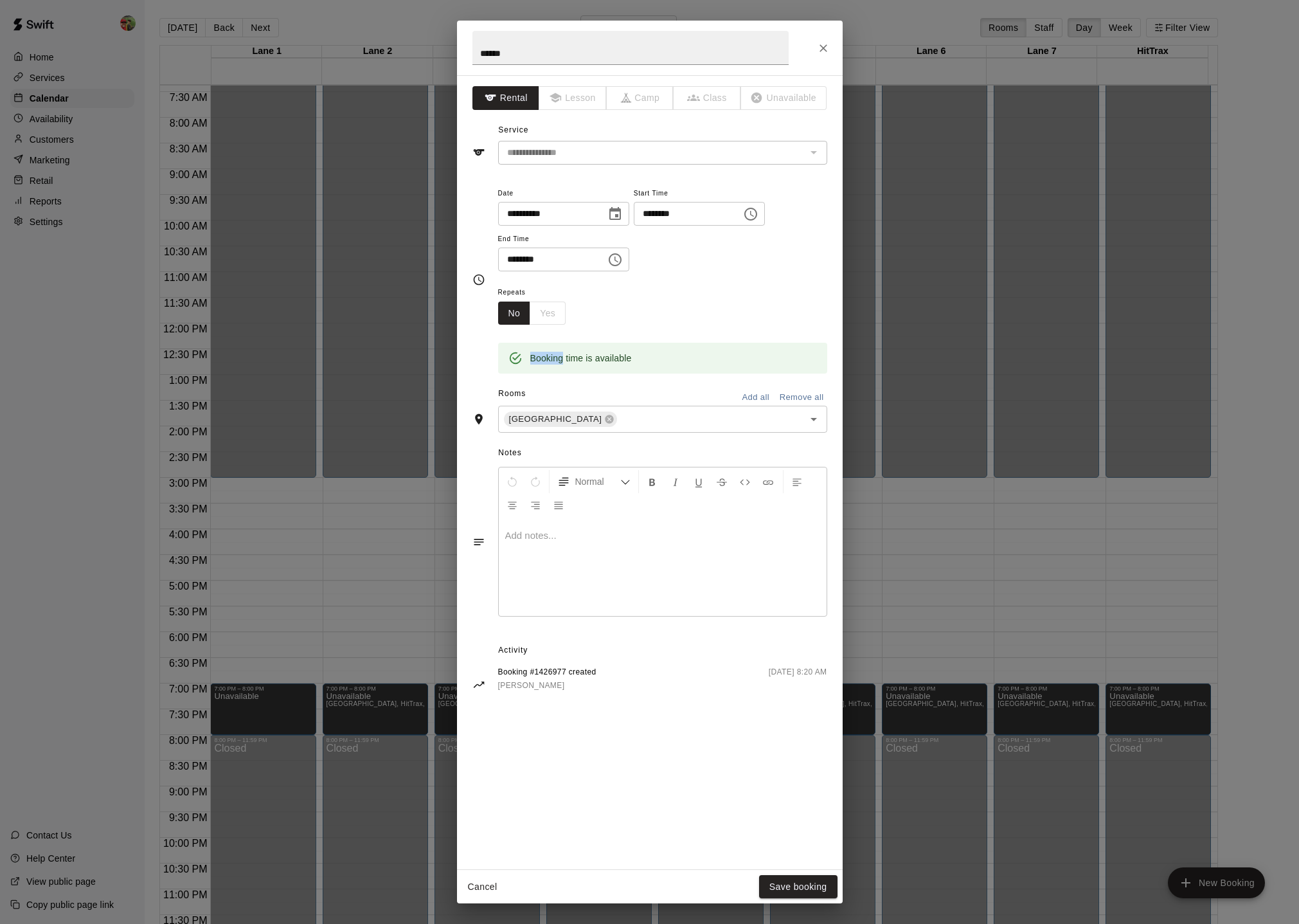
click at [543, 307] on div "No Yes" at bounding box center [532, 313] width 68 height 24
click at [830, 47] on button "Close" at bounding box center [824, 48] width 23 height 23
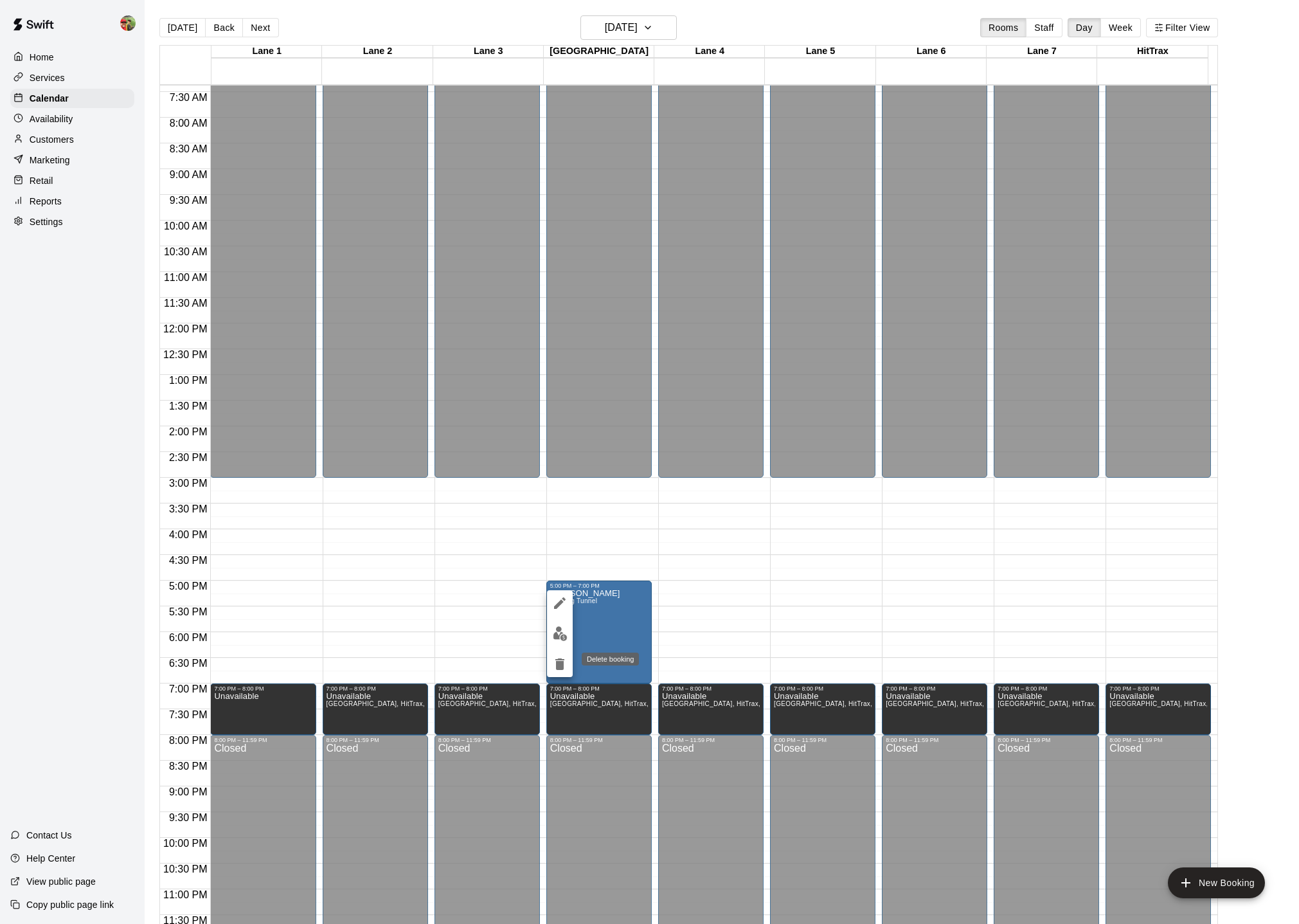
click at [559, 619] on icon "delete" at bounding box center [560, 664] width 9 height 11
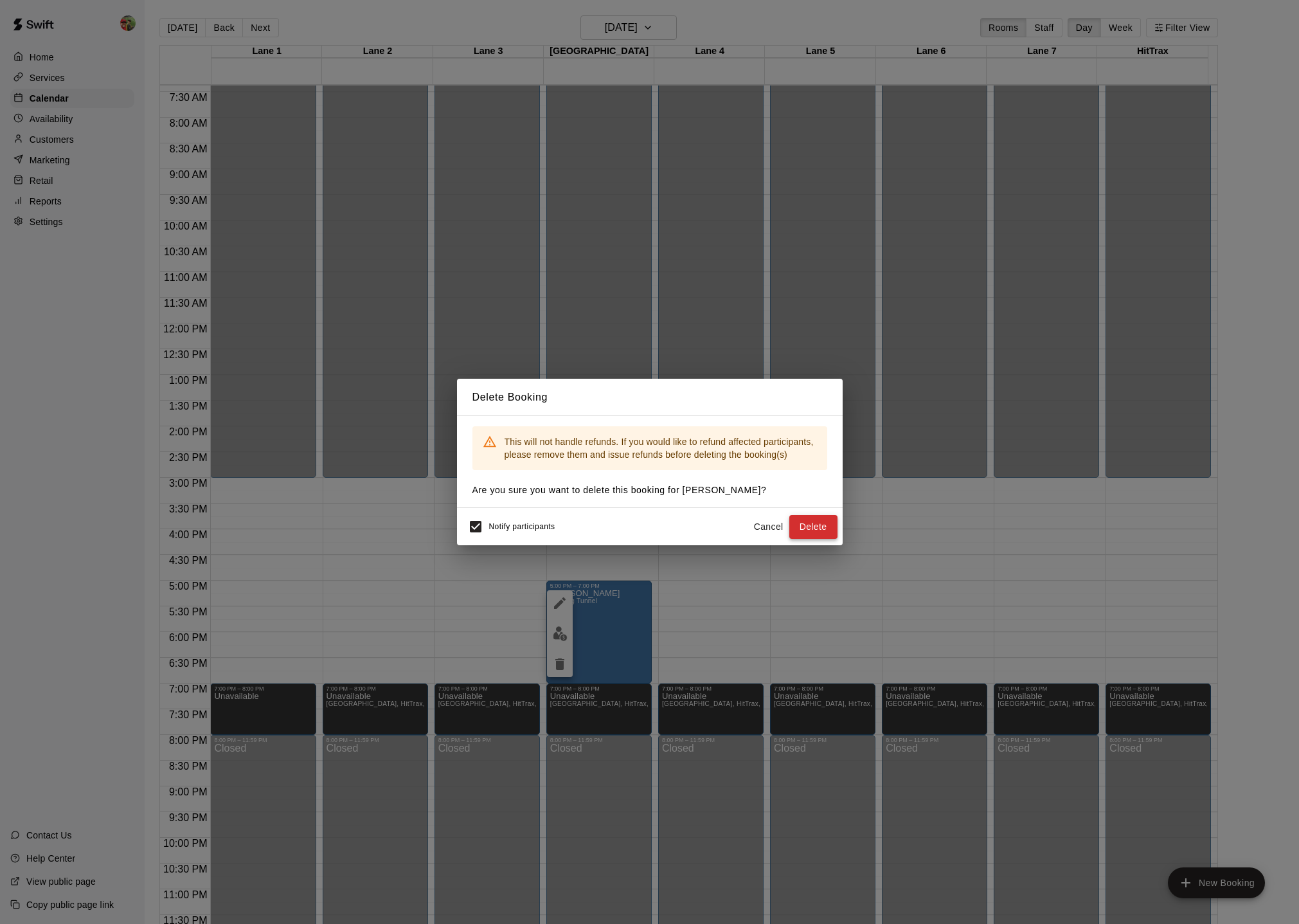
click at [808, 529] on button "Delete" at bounding box center [813, 527] width 48 height 24
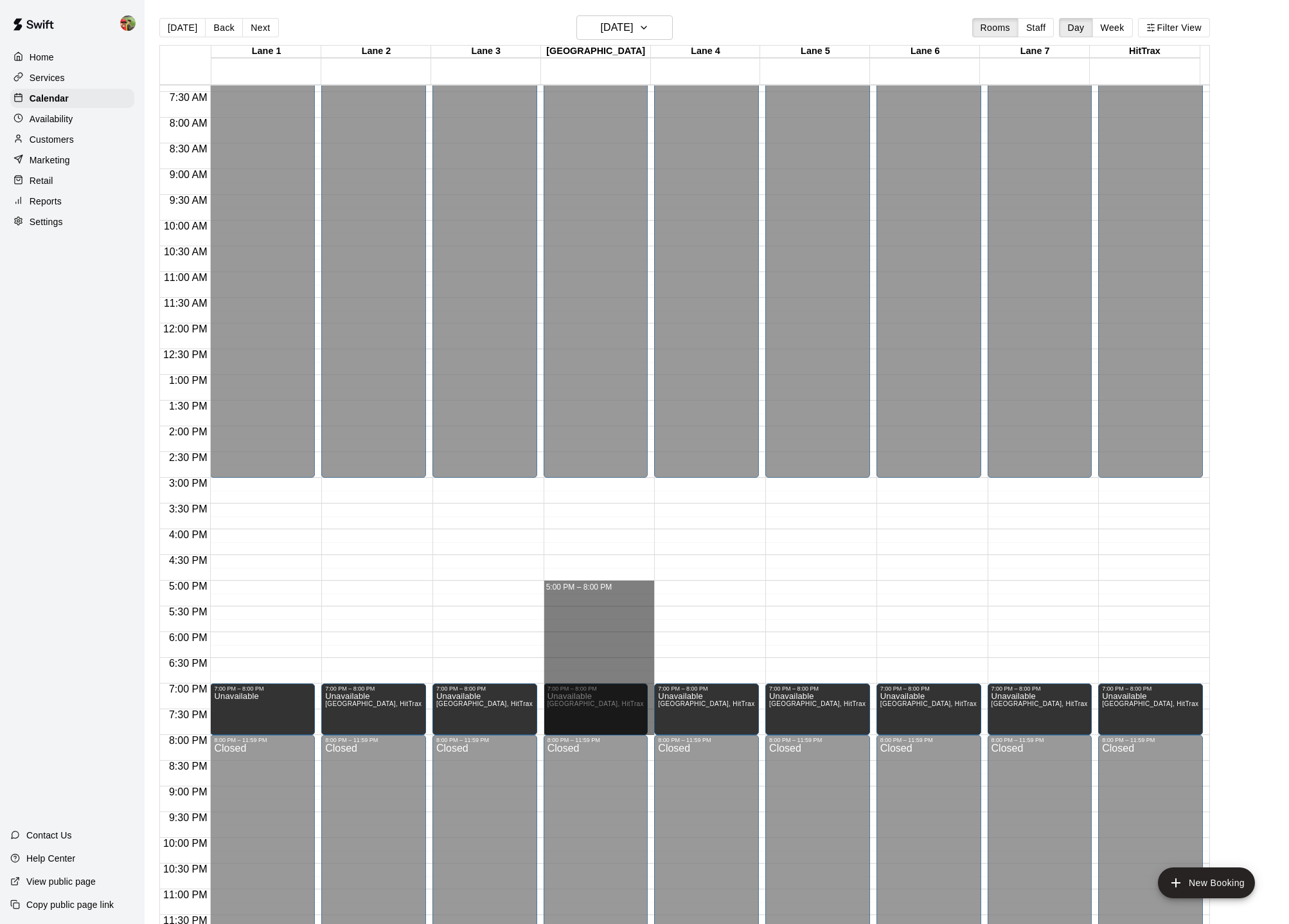
drag, startPoint x: 606, startPoint y: 583, endPoint x: 611, endPoint y: 729, distance: 146.1
drag, startPoint x: 579, startPoint y: 588, endPoint x: 583, endPoint y: 678, distance: 90.1
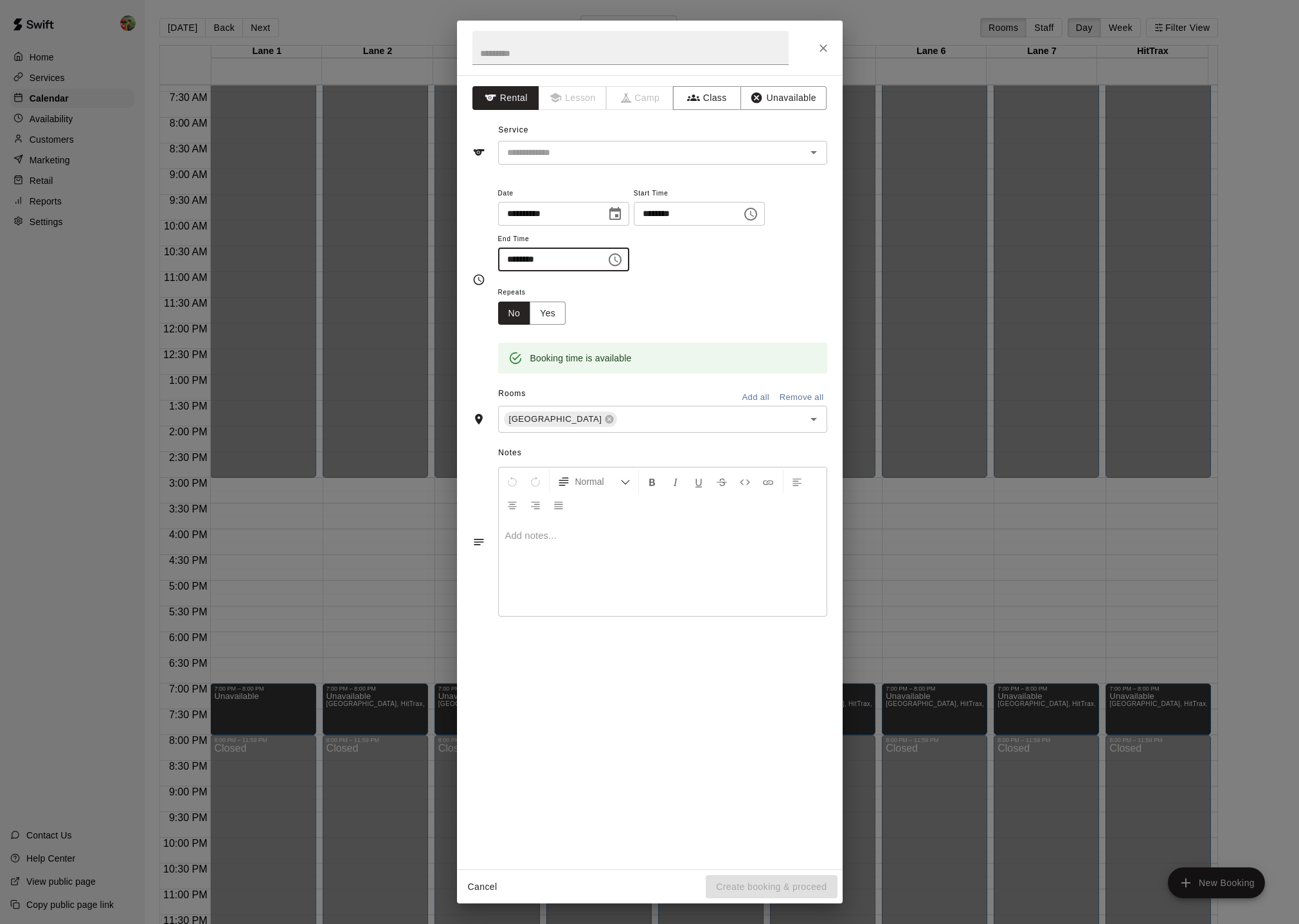
drag, startPoint x: 516, startPoint y: 256, endPoint x: 487, endPoint y: 390, distance: 137.1
click at [516, 257] on input "********" at bounding box center [547, 259] width 99 height 24
click at [795, 355] on p "Show More" at bounding box center [795, 358] width 49 height 14
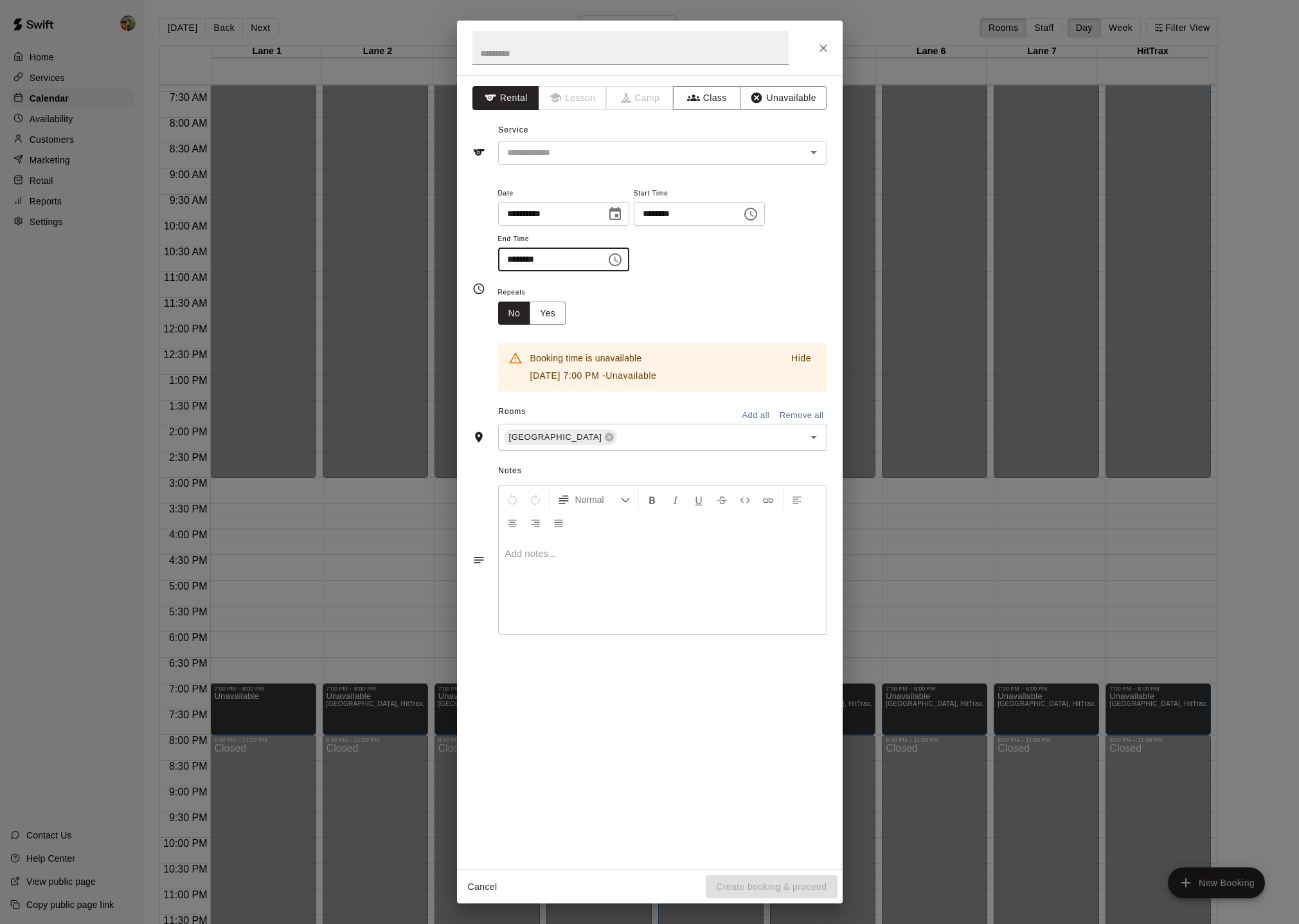
click at [517, 257] on input "********" at bounding box center [547, 259] width 99 height 24
type input "********"
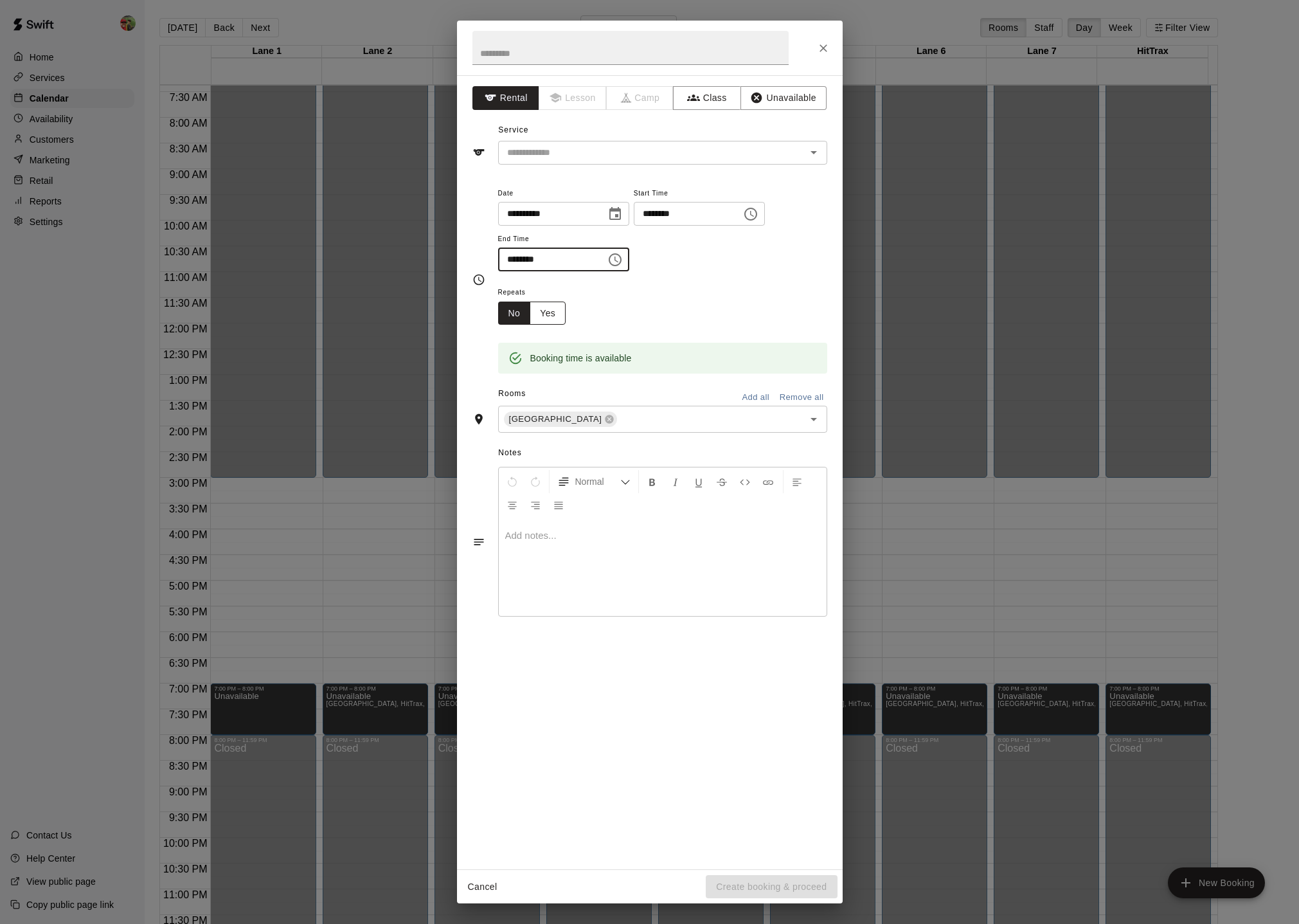
click at [541, 308] on button "Yes" at bounding box center [547, 313] width 36 height 24
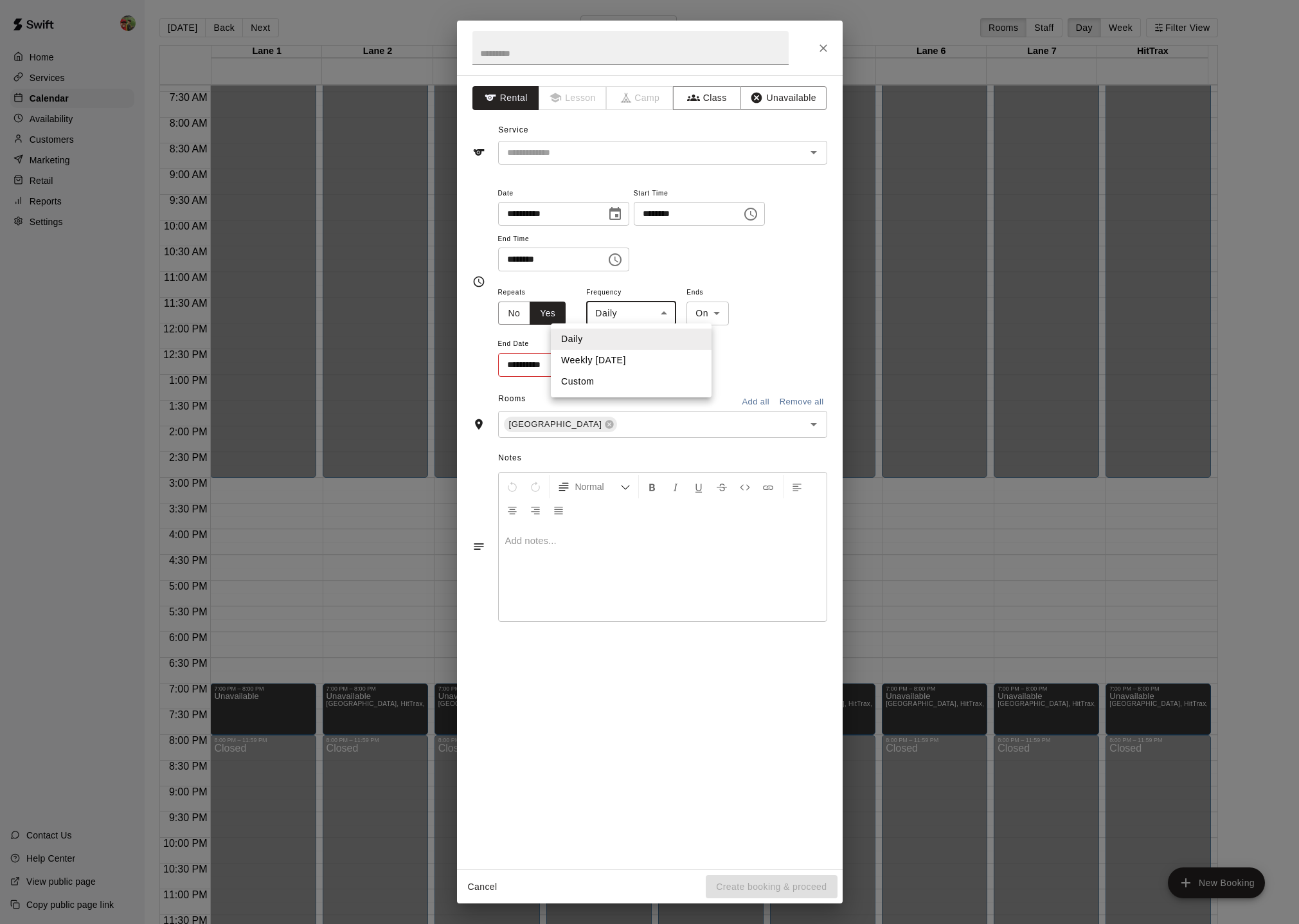
click at [637, 305] on body "Home Services Calendar Availability Customers Marketing Retail Reports Settings…" at bounding box center [649, 472] width 1299 height 944
click at [603, 367] on li "Weekly [DATE]" at bounding box center [632, 361] width 161 height 21
type input "******"
click at [747, 315] on body "Home Services Calendar Availability Customers Marketing Retail Reports Settings…" at bounding box center [649, 472] width 1299 height 944
click at [638, 361] on div at bounding box center [649, 462] width 1299 height 924
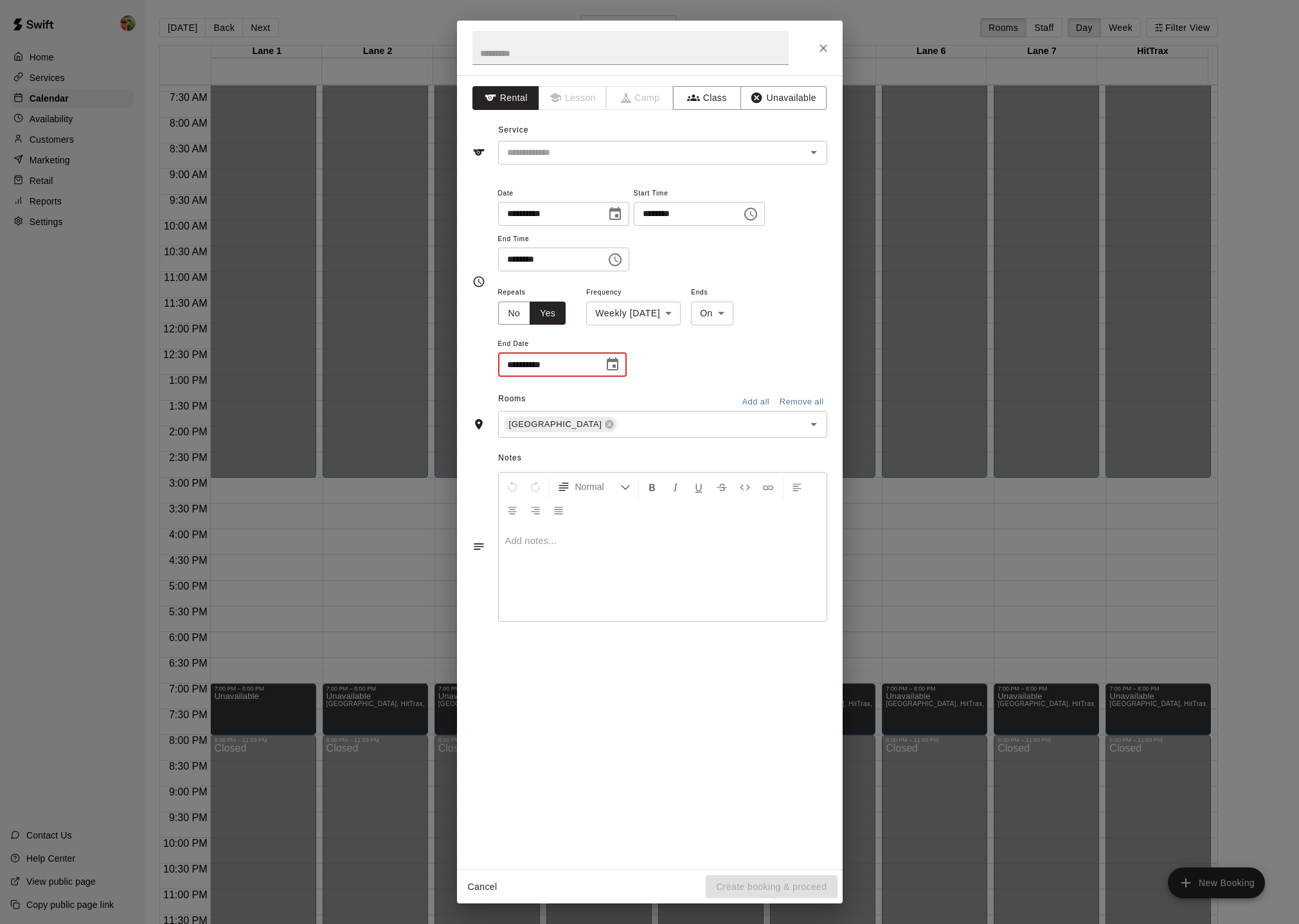
click at [570, 363] on input "**********" at bounding box center [547, 364] width 96 height 24
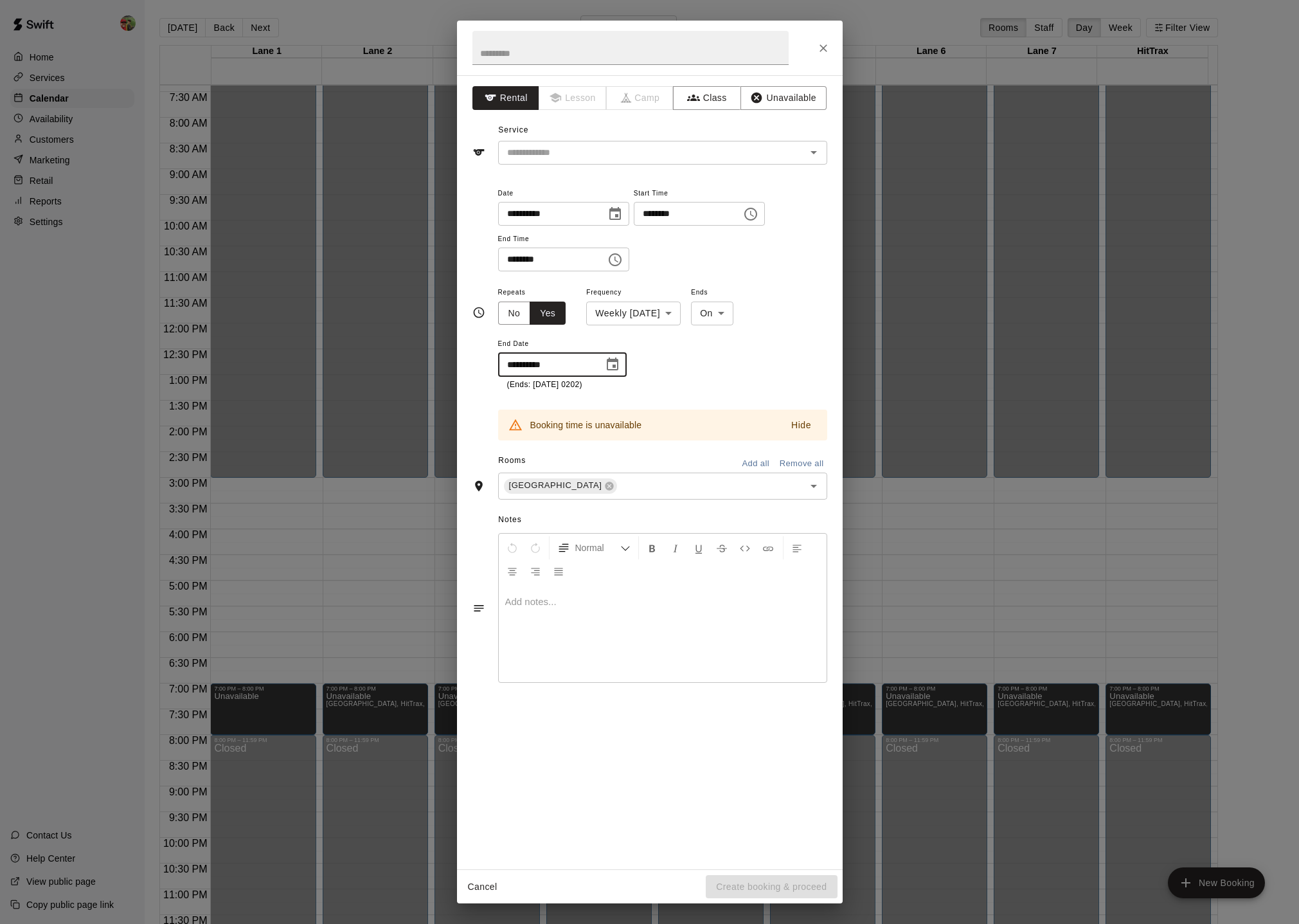
type input "**********"
click at [633, 146] on input "text" at bounding box center [644, 152] width 283 height 16
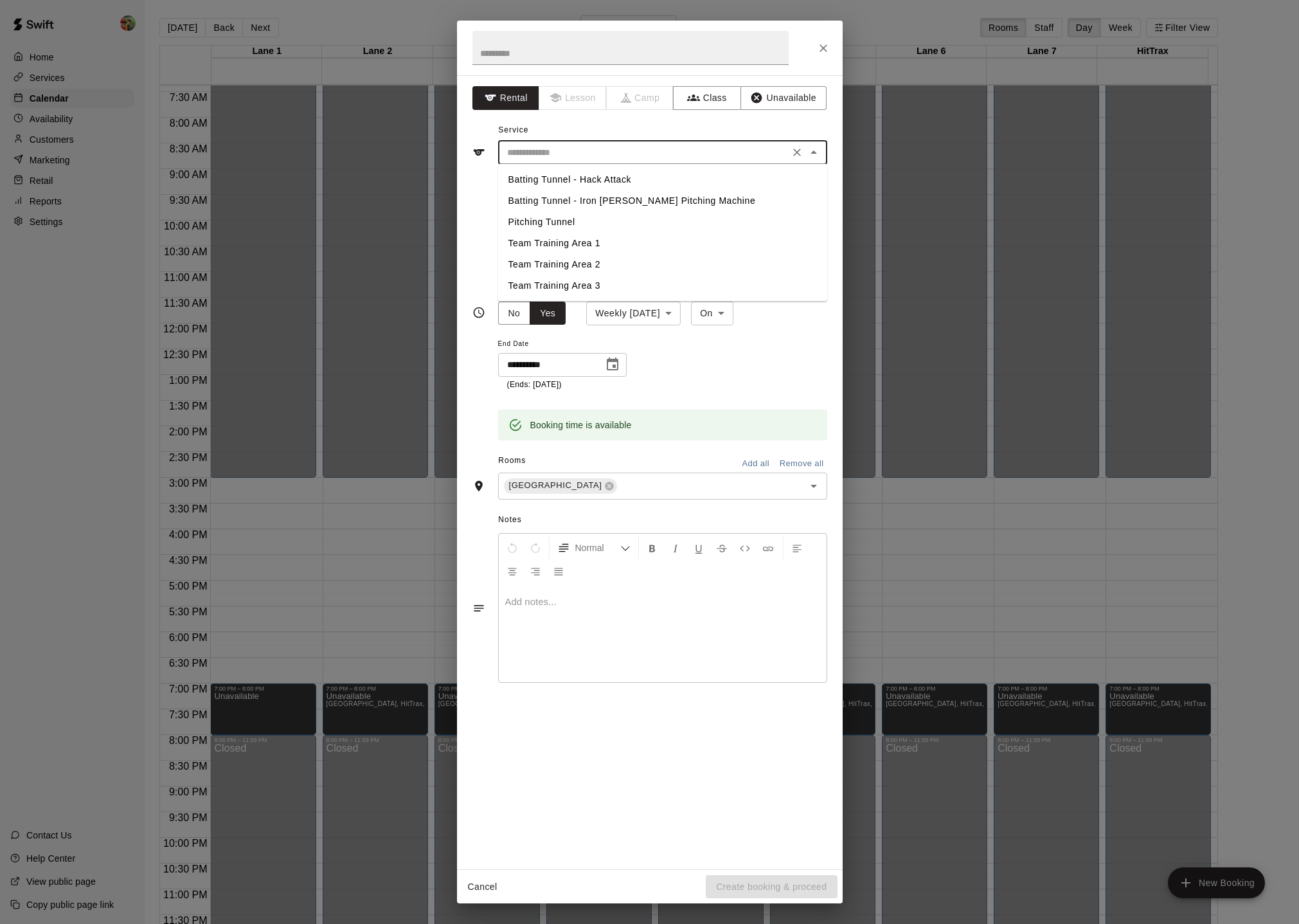
click at [563, 221] on li "Pitching Tunnel" at bounding box center [663, 222] width 329 height 21
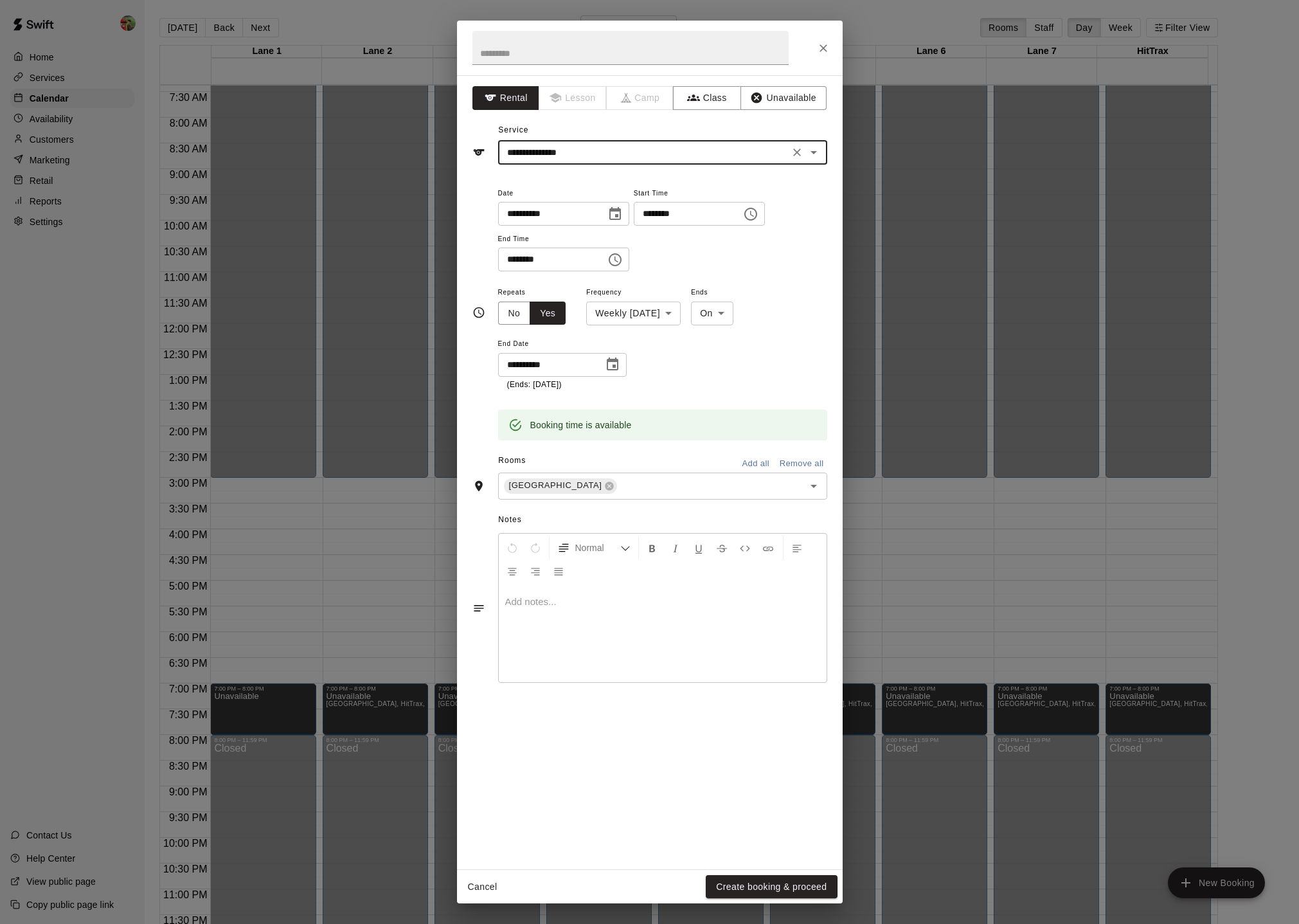
type input "**********"
click at [504, 60] on input "text" at bounding box center [630, 47] width 316 height 34
type input "******"
click at [758, 619] on button "Create booking & proceed" at bounding box center [771, 886] width 131 height 24
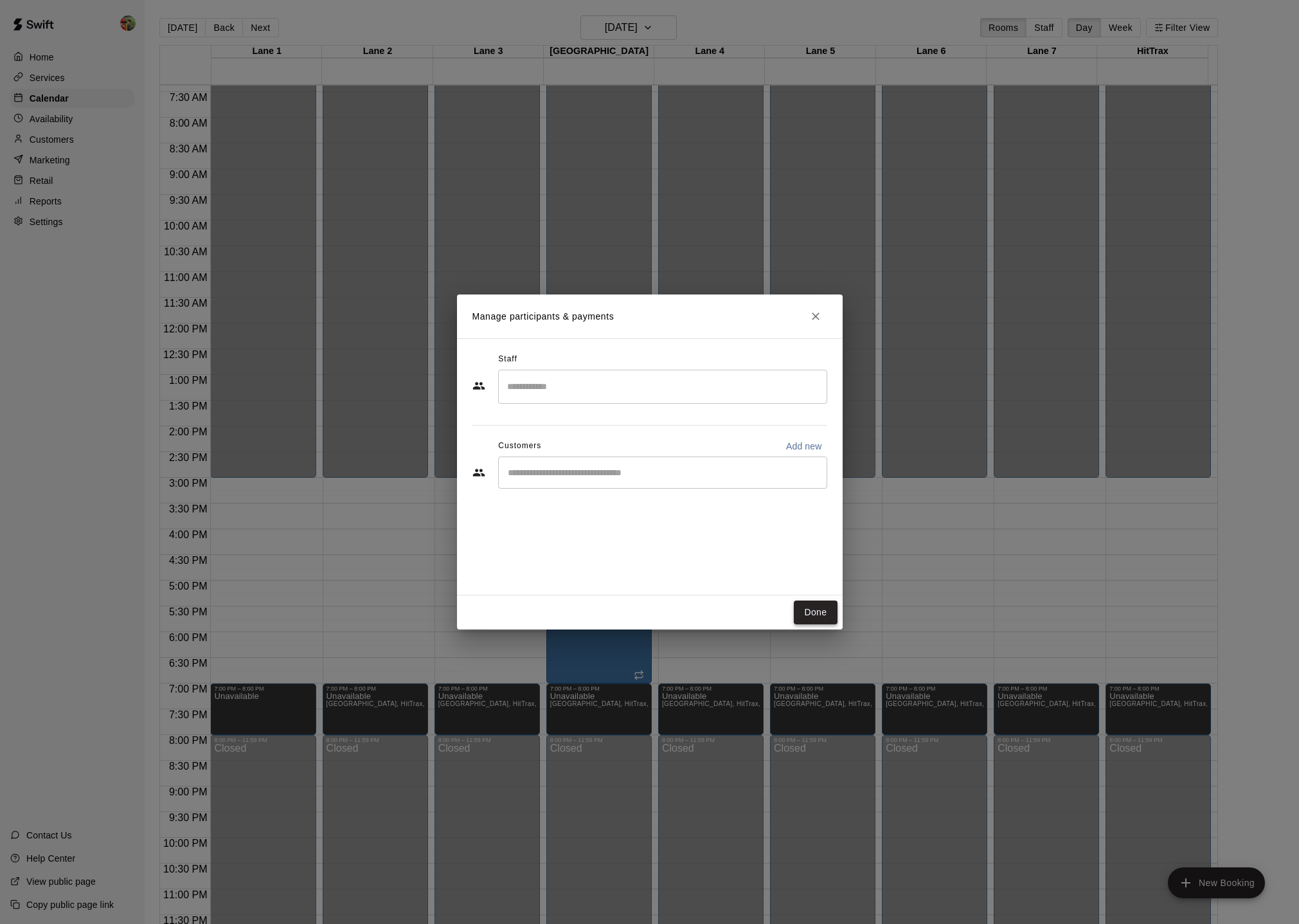
click at [807, 612] on button "Done" at bounding box center [815, 612] width 43 height 24
